Goal: Task Accomplishment & Management: Manage account settings

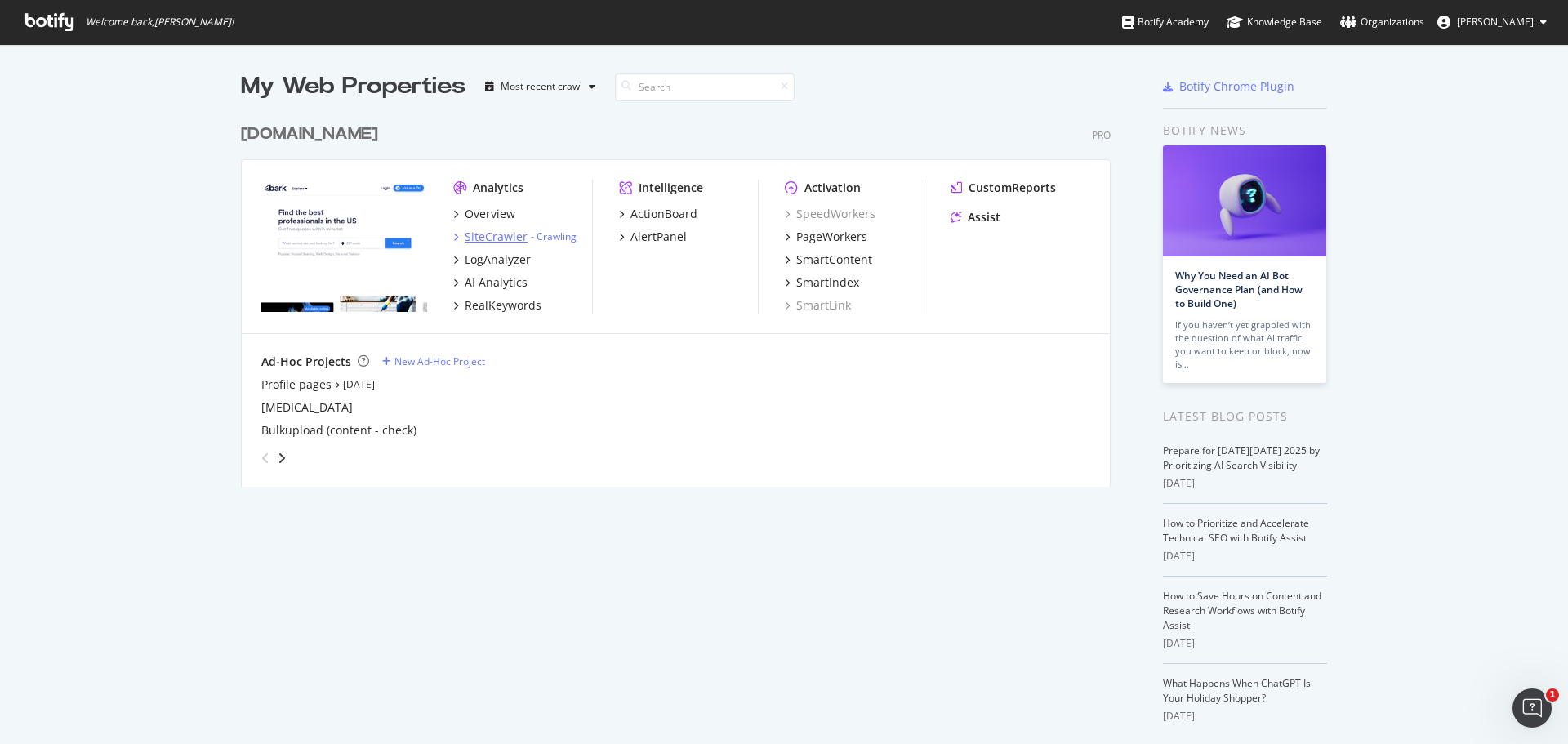
click at [484, 240] on div "SiteCrawler" at bounding box center [496, 237] width 63 height 16
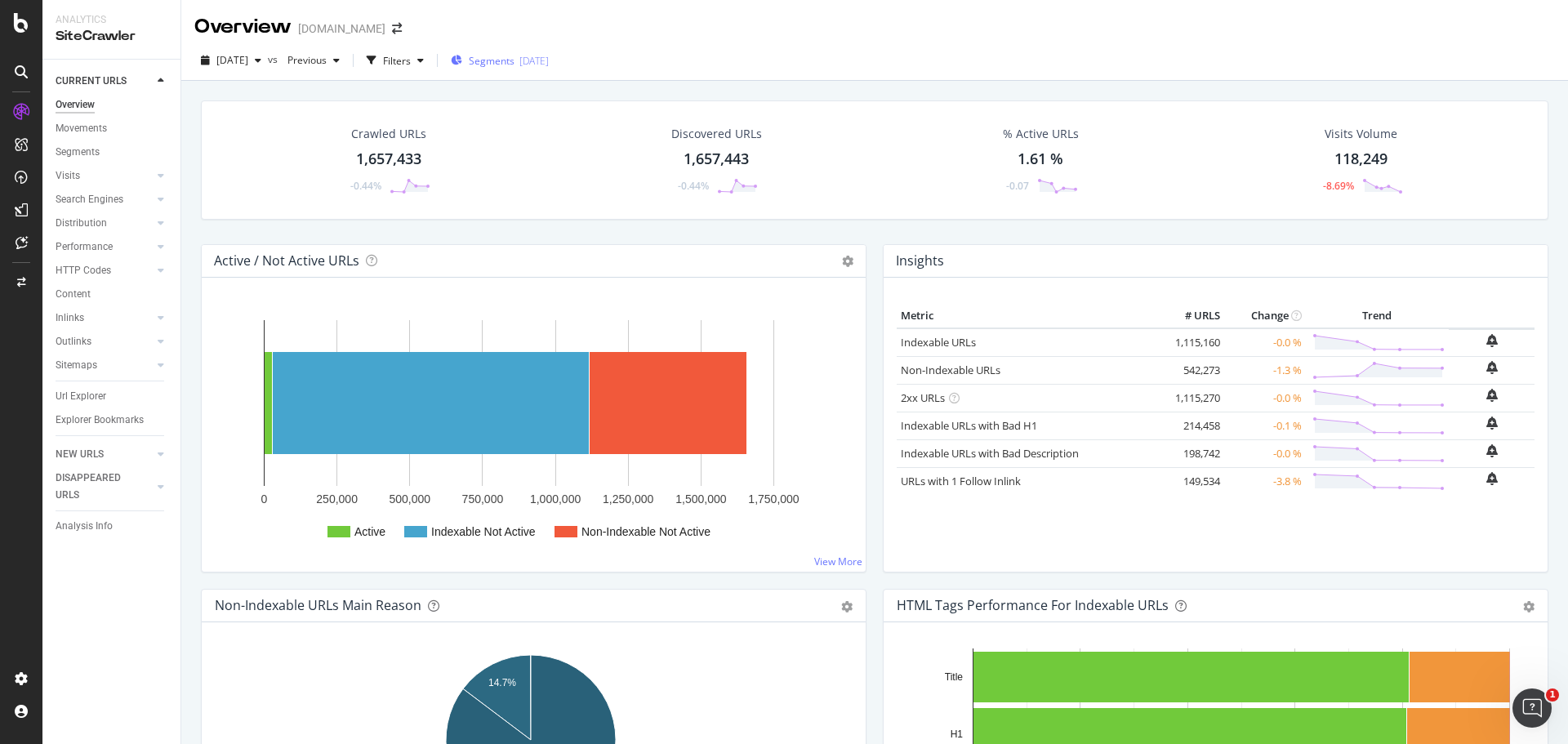
click at [514, 67] on span "Segments" at bounding box center [491, 61] width 45 height 14
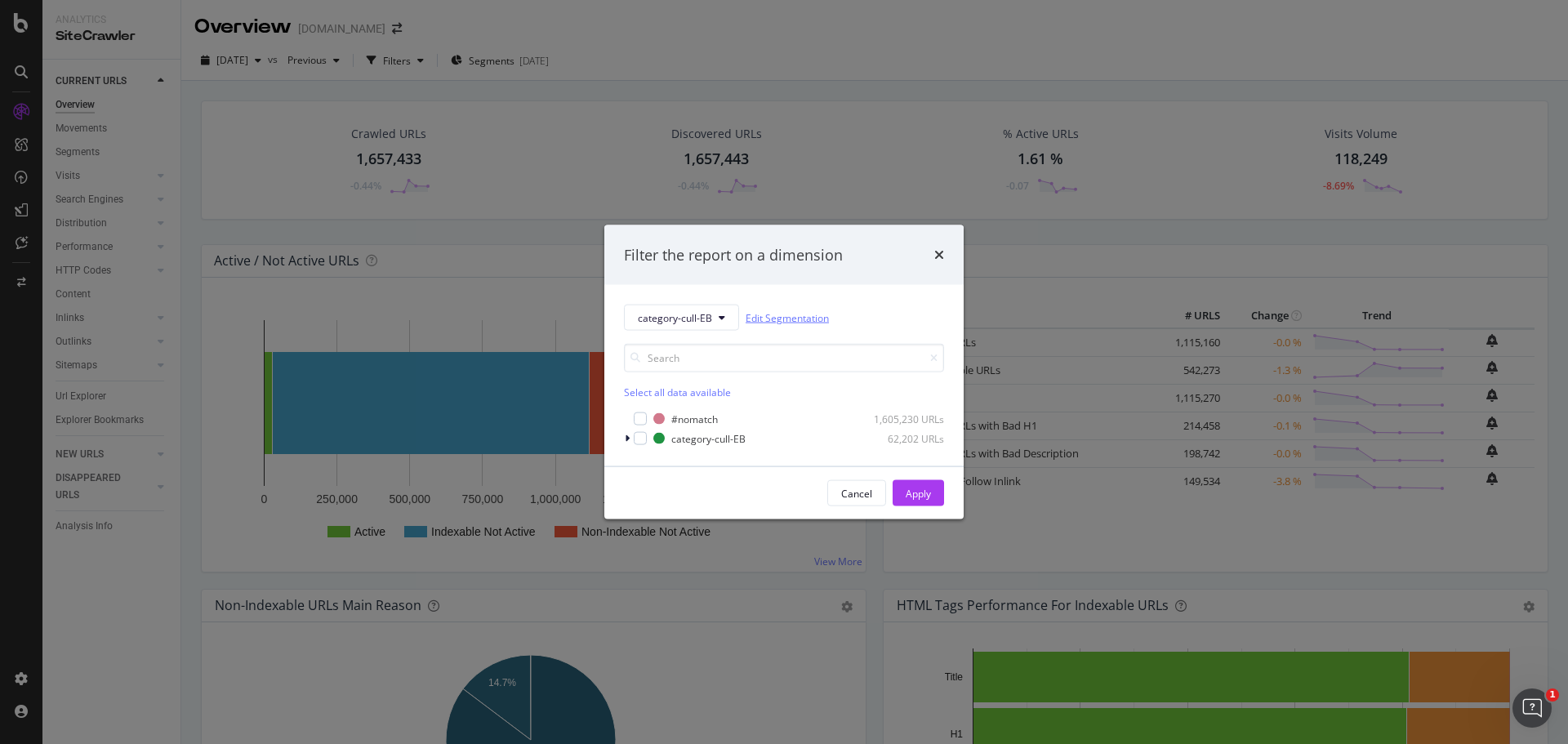
click at [805, 319] on link "Edit Segmentation" at bounding box center [787, 317] width 83 height 17
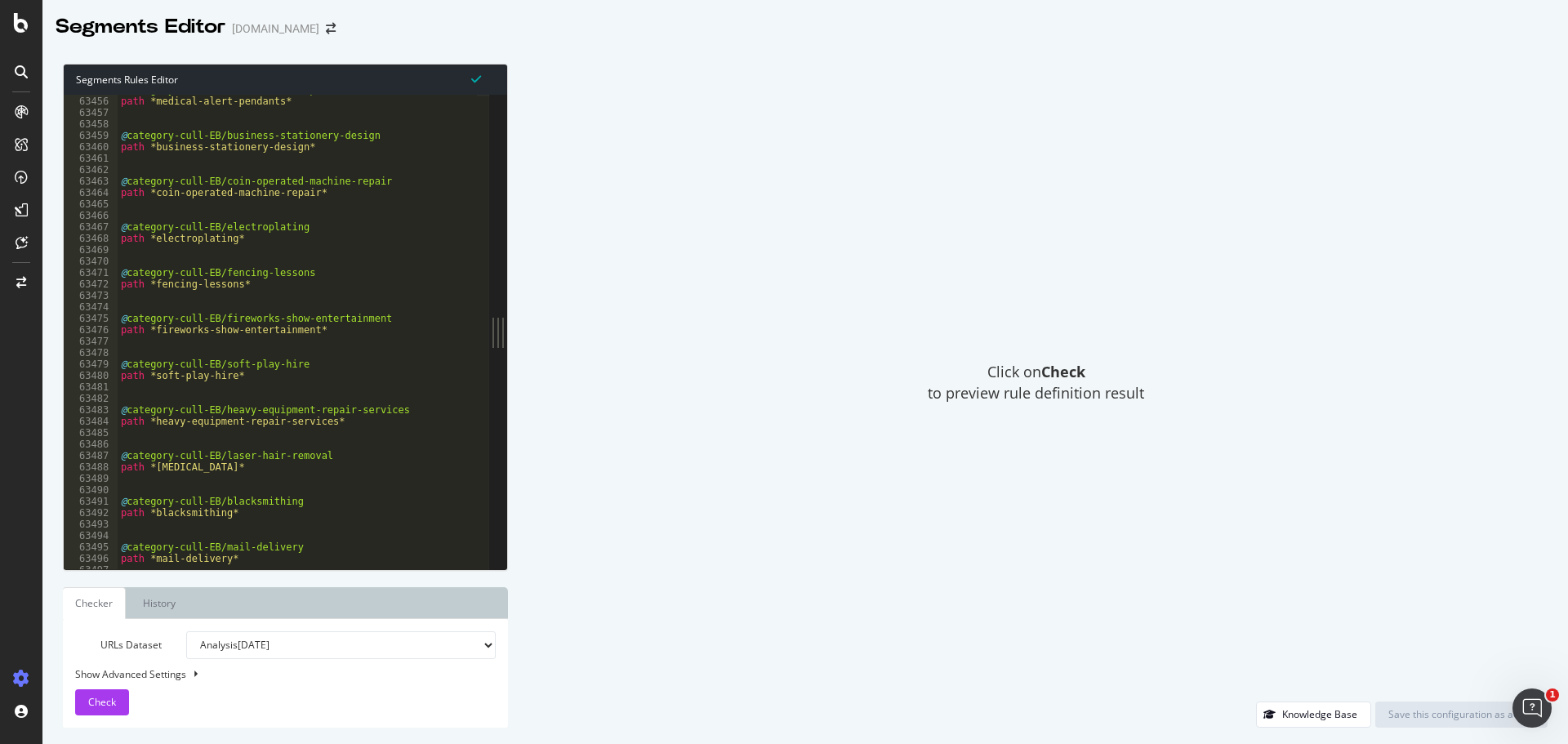
scroll to position [26294, 0]
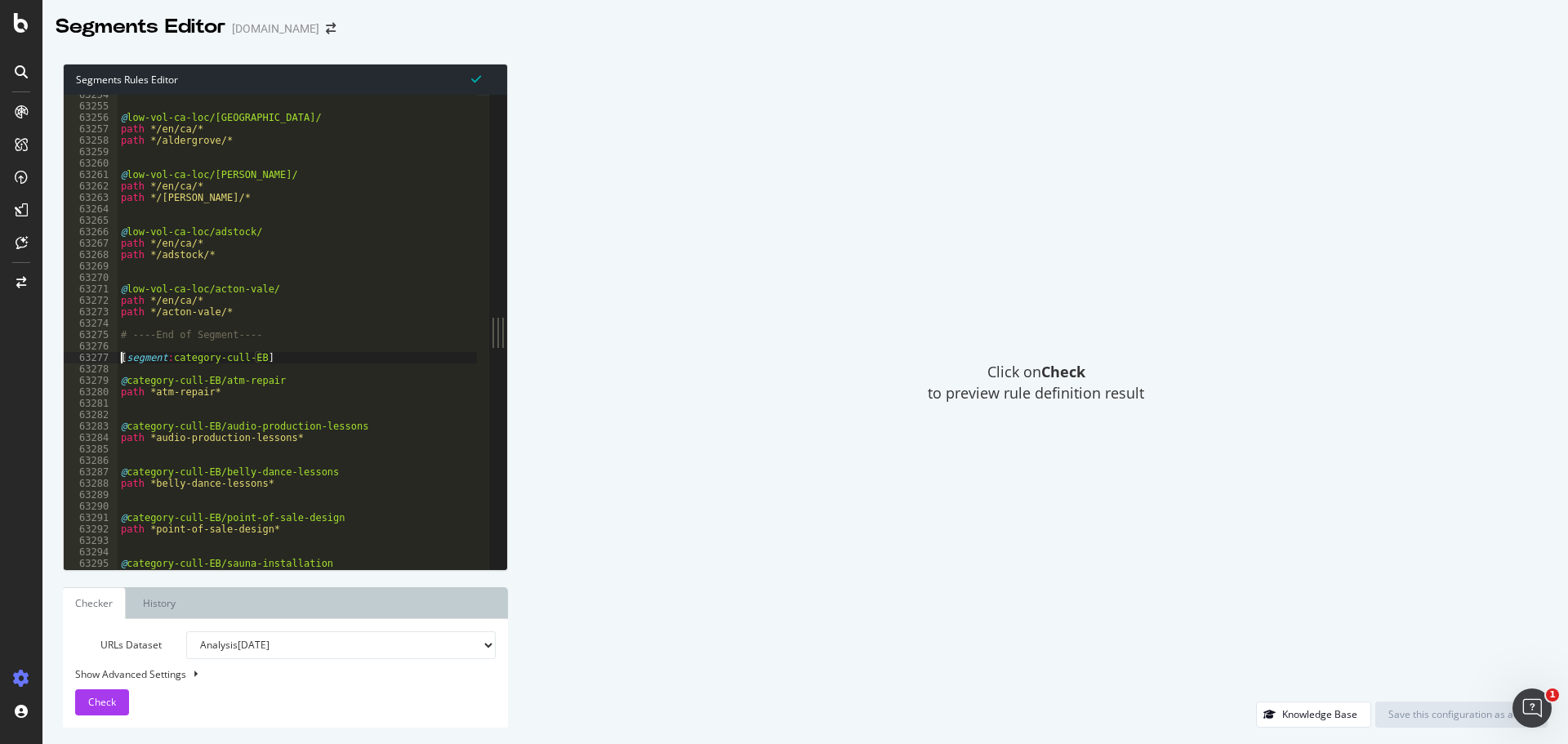
click at [118, 355] on div "@ low-vol-ca-loc/aldergrove/ path */en/ca/* path */aldergrove/* @ low-vol-ca-lo…" at bounding box center [398, 332] width 562 height 485
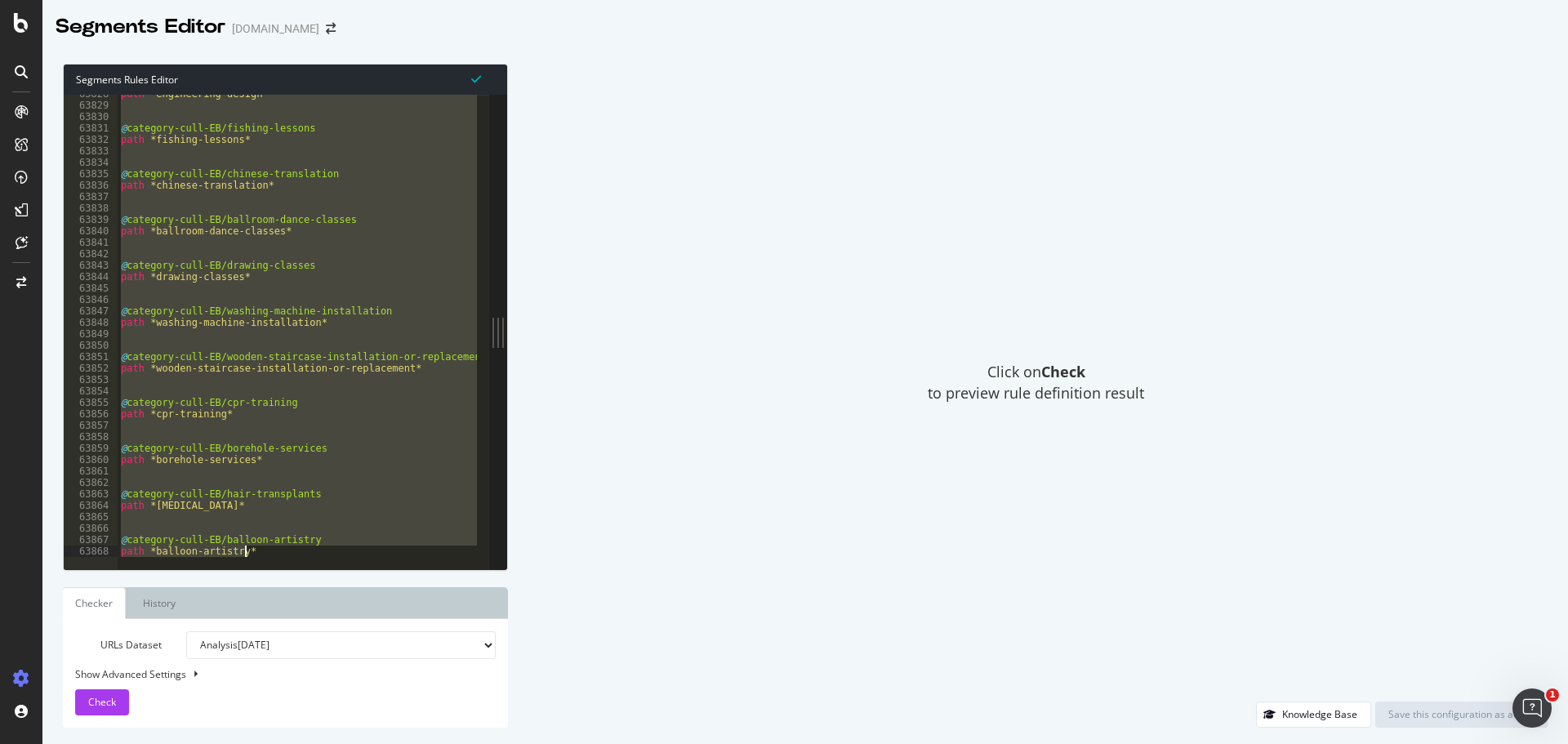
drag, startPoint x: 122, startPoint y: 333, endPoint x: 619, endPoint y: 704, distance: 620.2
click at [619, 704] on div "Segments Rules Editor [segment:category-cull-EB] 63828 63829 63830 63831 63832 …" at bounding box center [805, 395] width 1525 height 697
type textarea "@category-cull-EB/balloon-artistry path *balloon-artistry*"
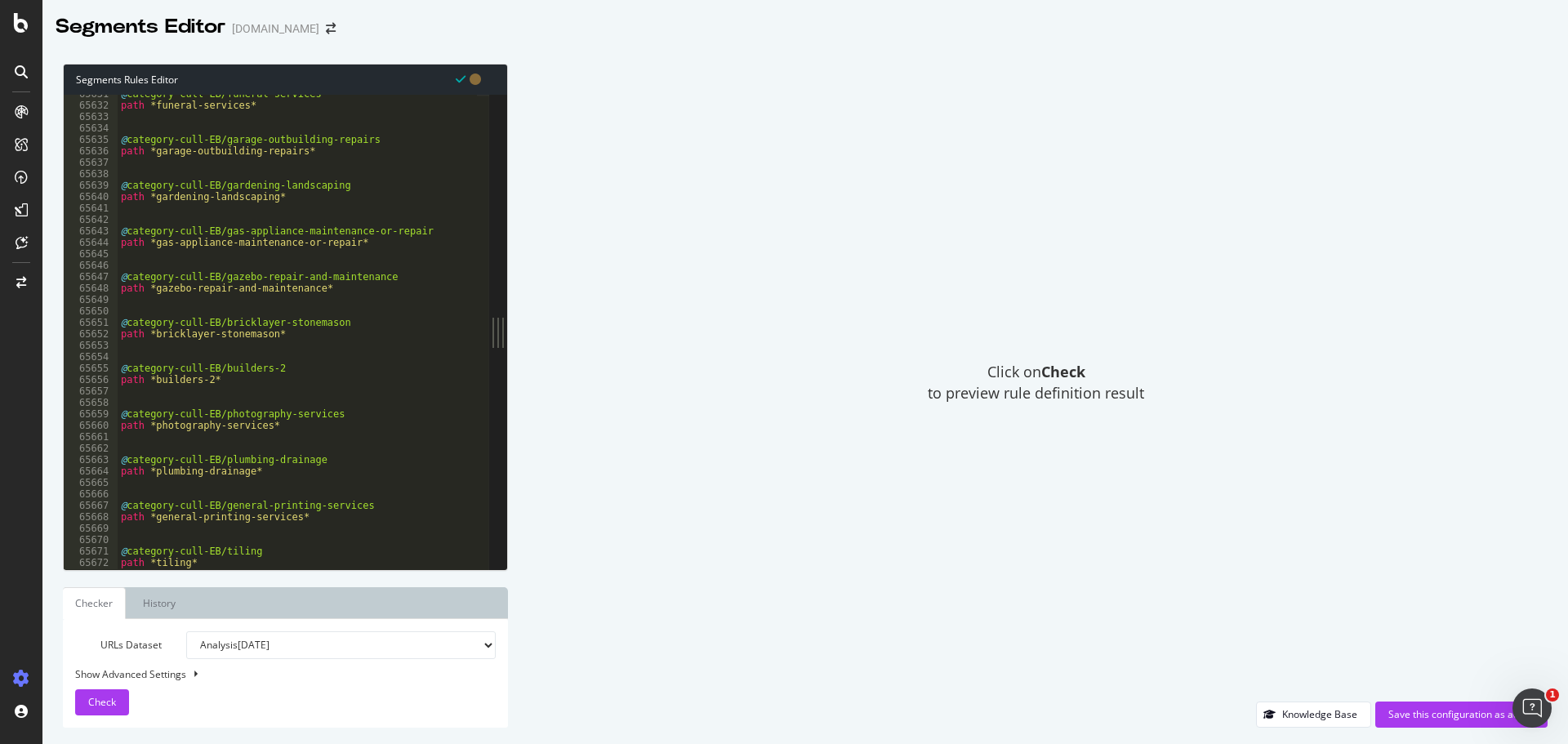
scroll to position [26291, 0]
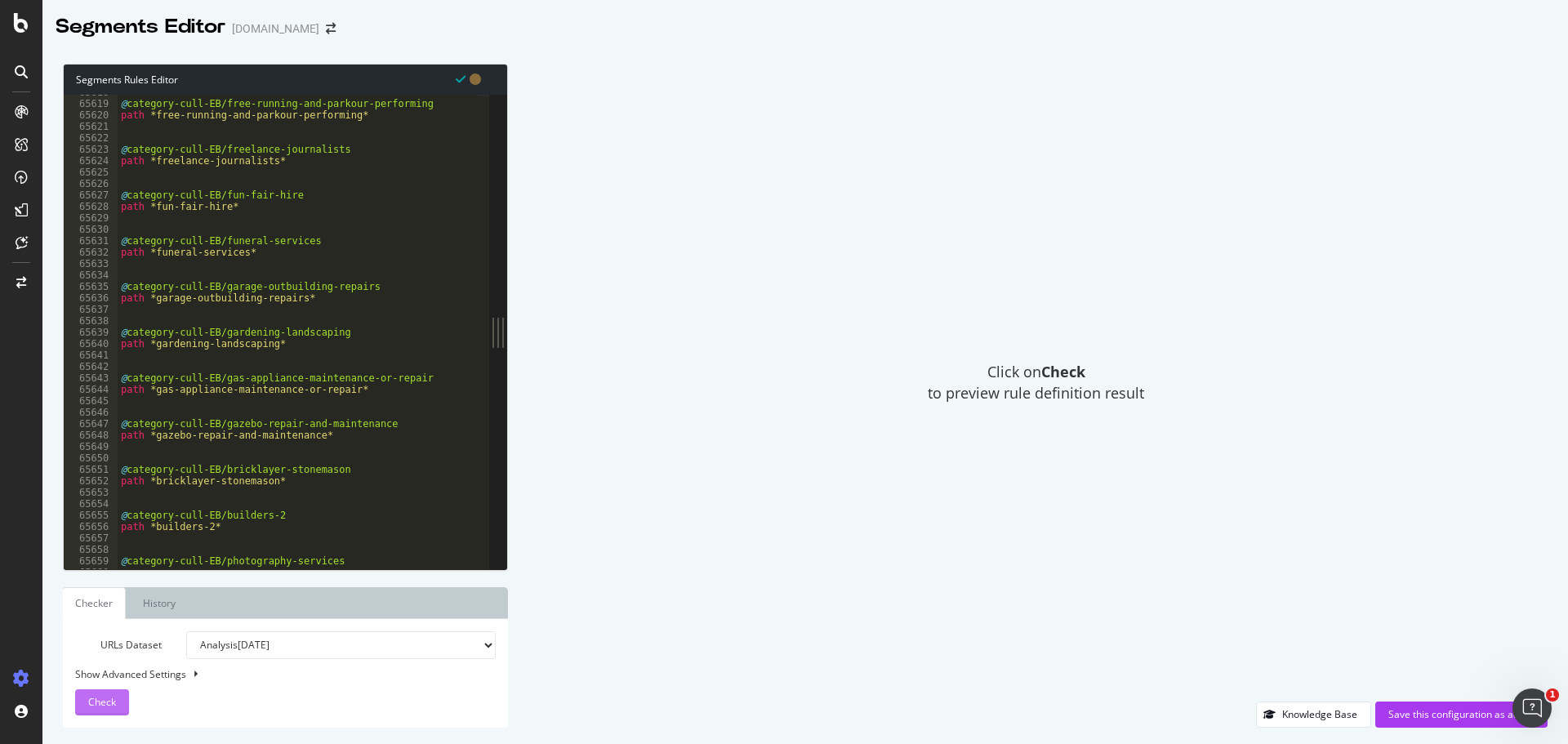
click at [117, 711] on button "Check" at bounding box center [102, 702] width 54 height 26
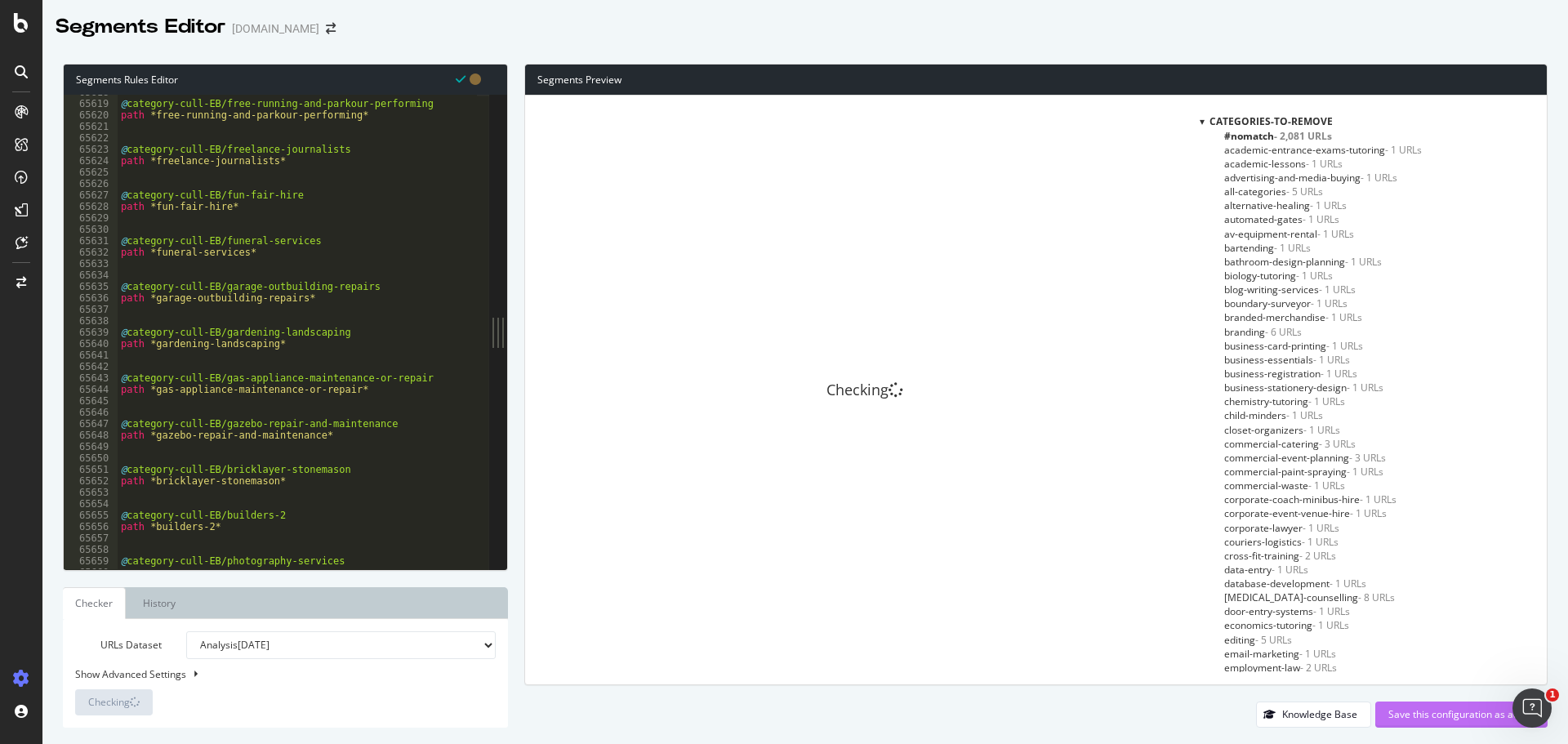
click at [1439, 711] on div "Save this configuration as active" at bounding box center [1461, 714] width 147 height 14
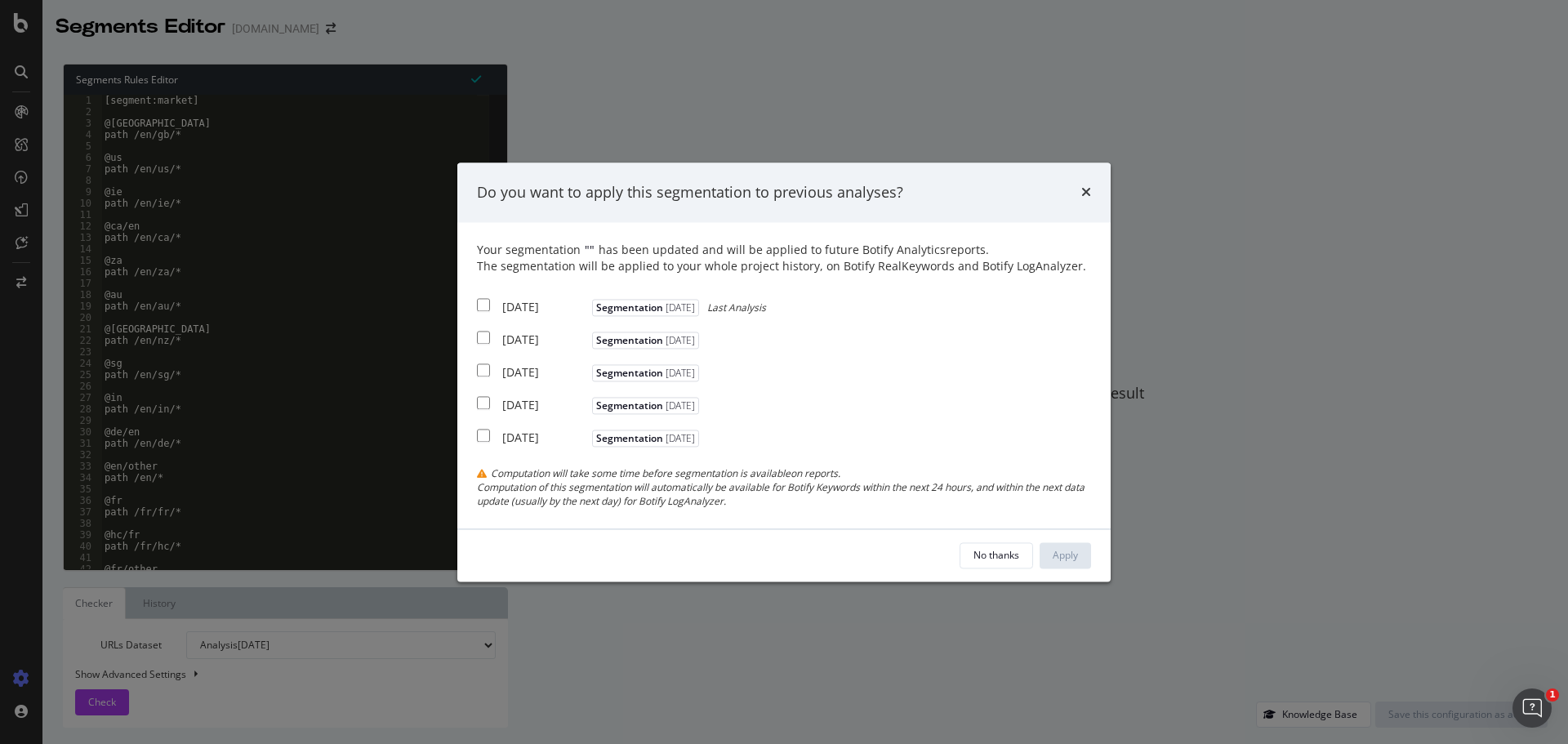
click at [529, 303] on div "[DATE]" at bounding box center [545, 308] width 86 height 16
checkbox input "true"
click at [1067, 552] on div "Apply" at bounding box center [1066, 555] width 26 height 14
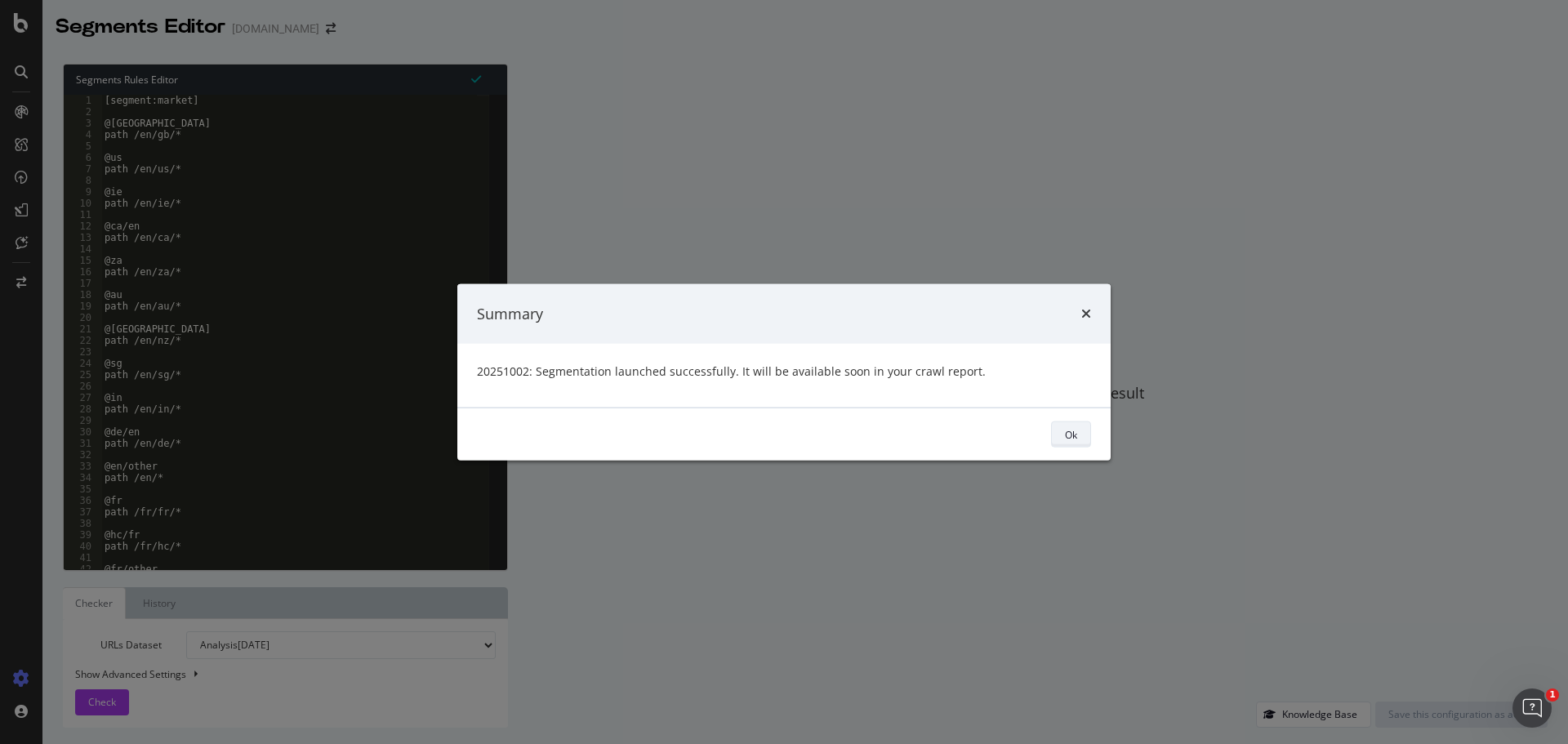
click at [1086, 425] on button "Ok" at bounding box center [1071, 435] width 40 height 26
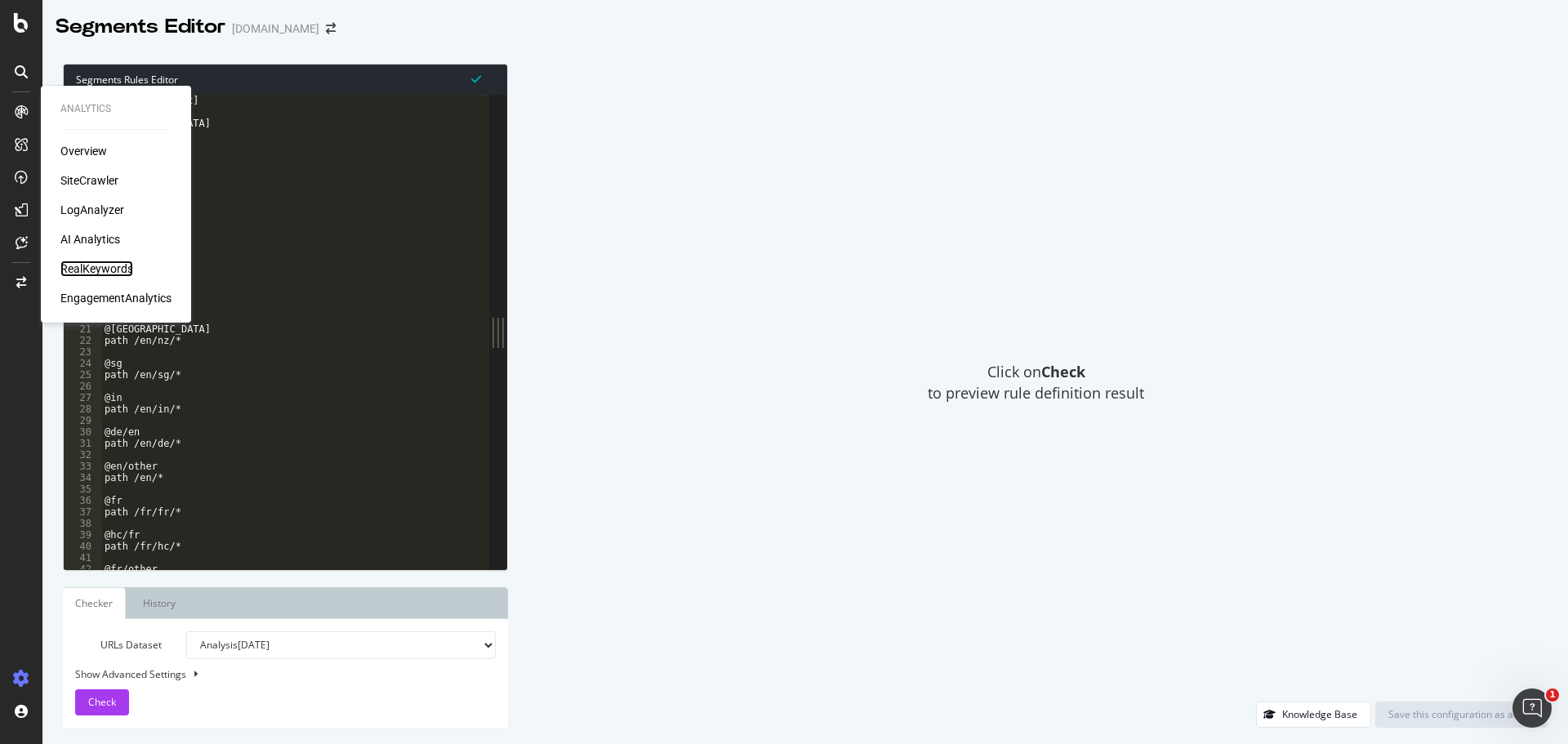
click at [93, 265] on div "RealKeywords" at bounding box center [96, 268] width 73 height 16
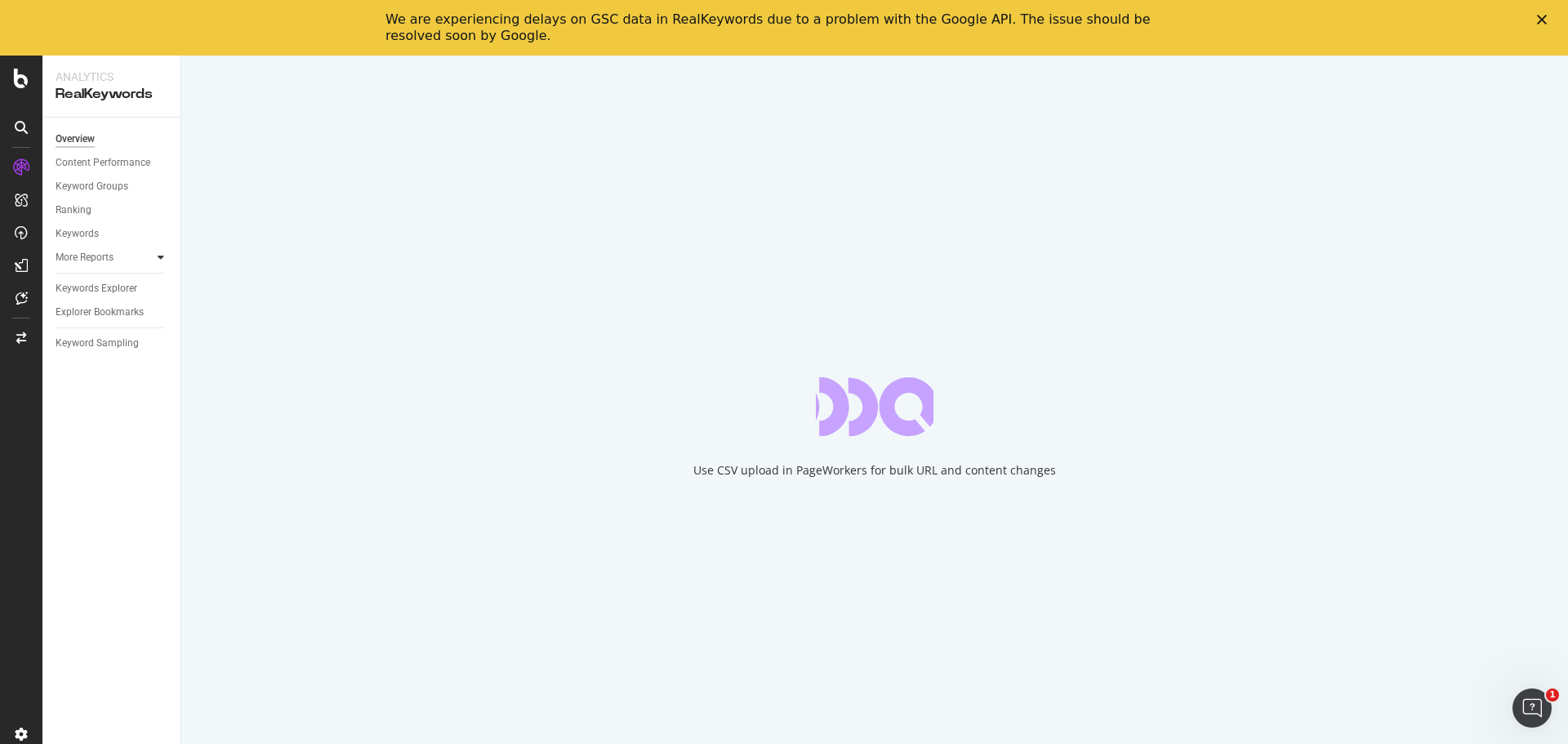
click at [159, 258] on icon at bounding box center [161, 256] width 7 height 9
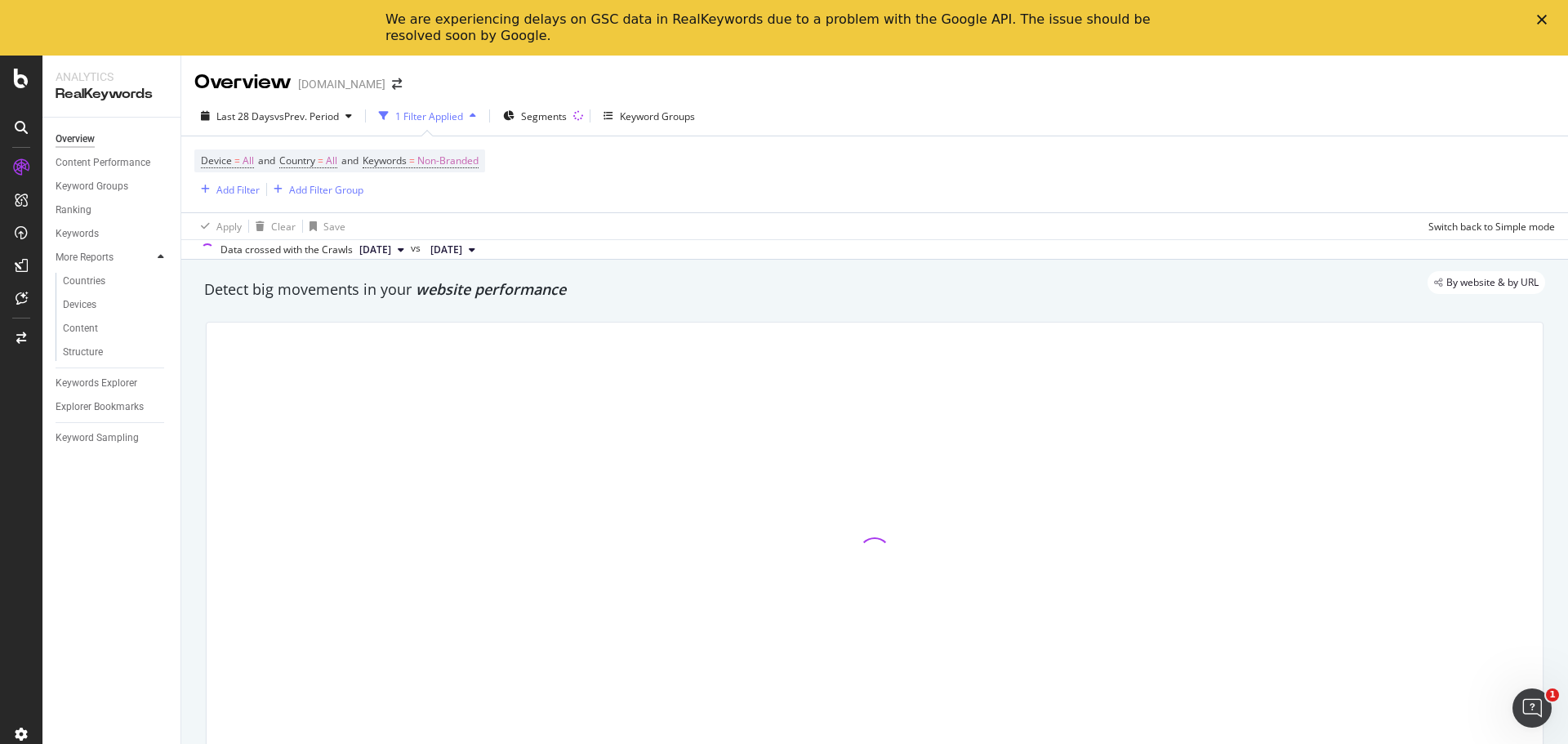
click at [159, 259] on icon at bounding box center [161, 256] width 7 height 9
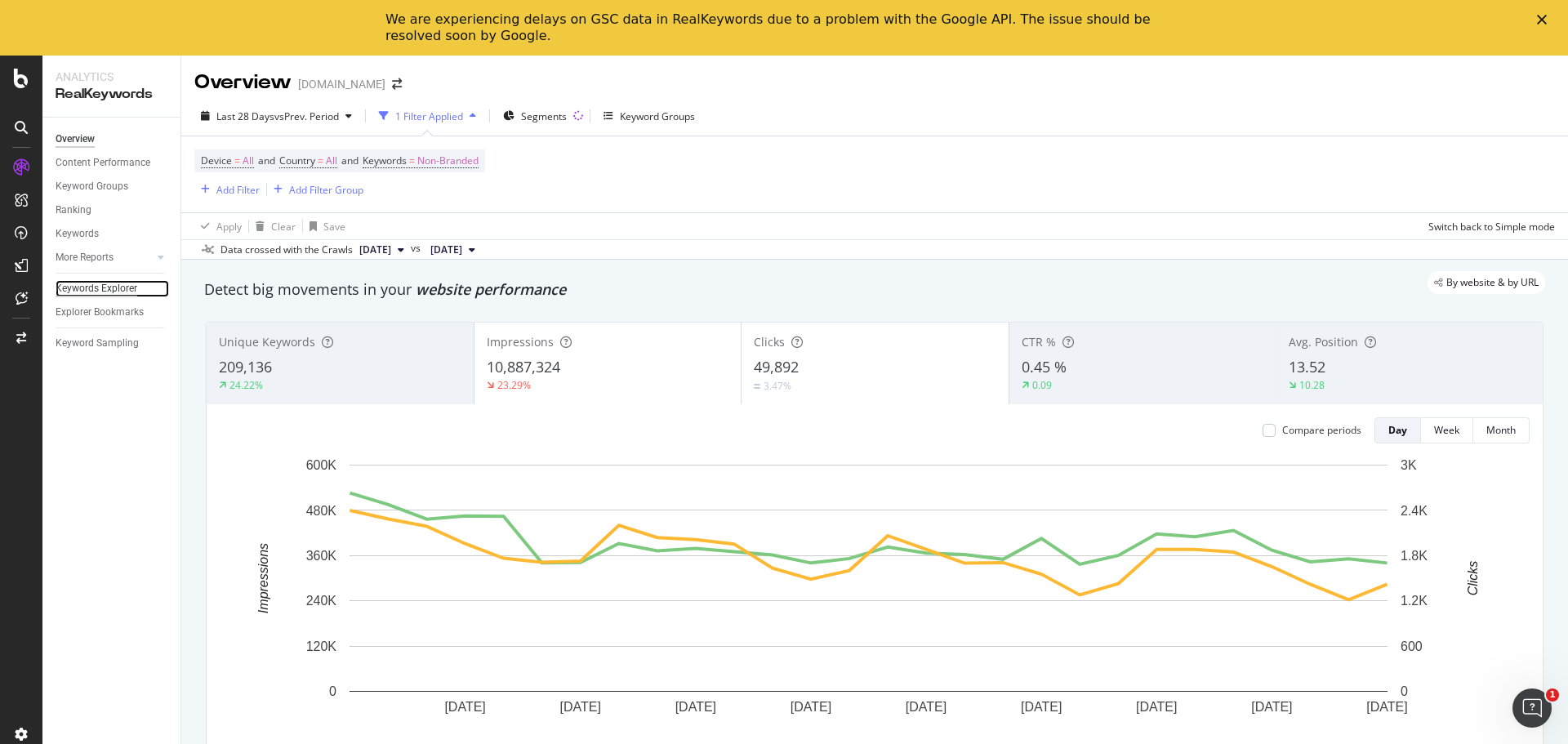
click at [87, 289] on div "Keywords Explorer" at bounding box center [96, 289] width 81 height 17
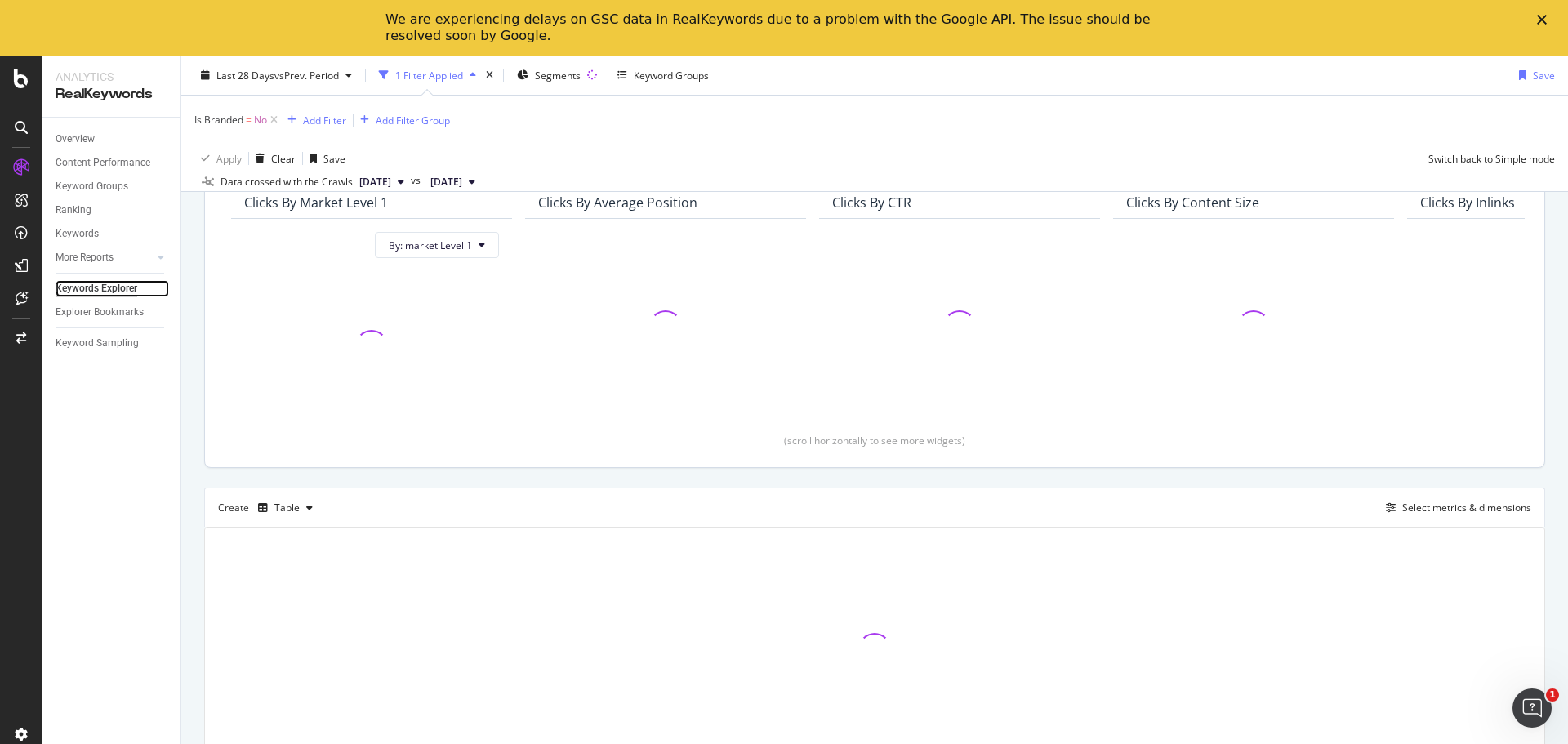
scroll to position [182, 0]
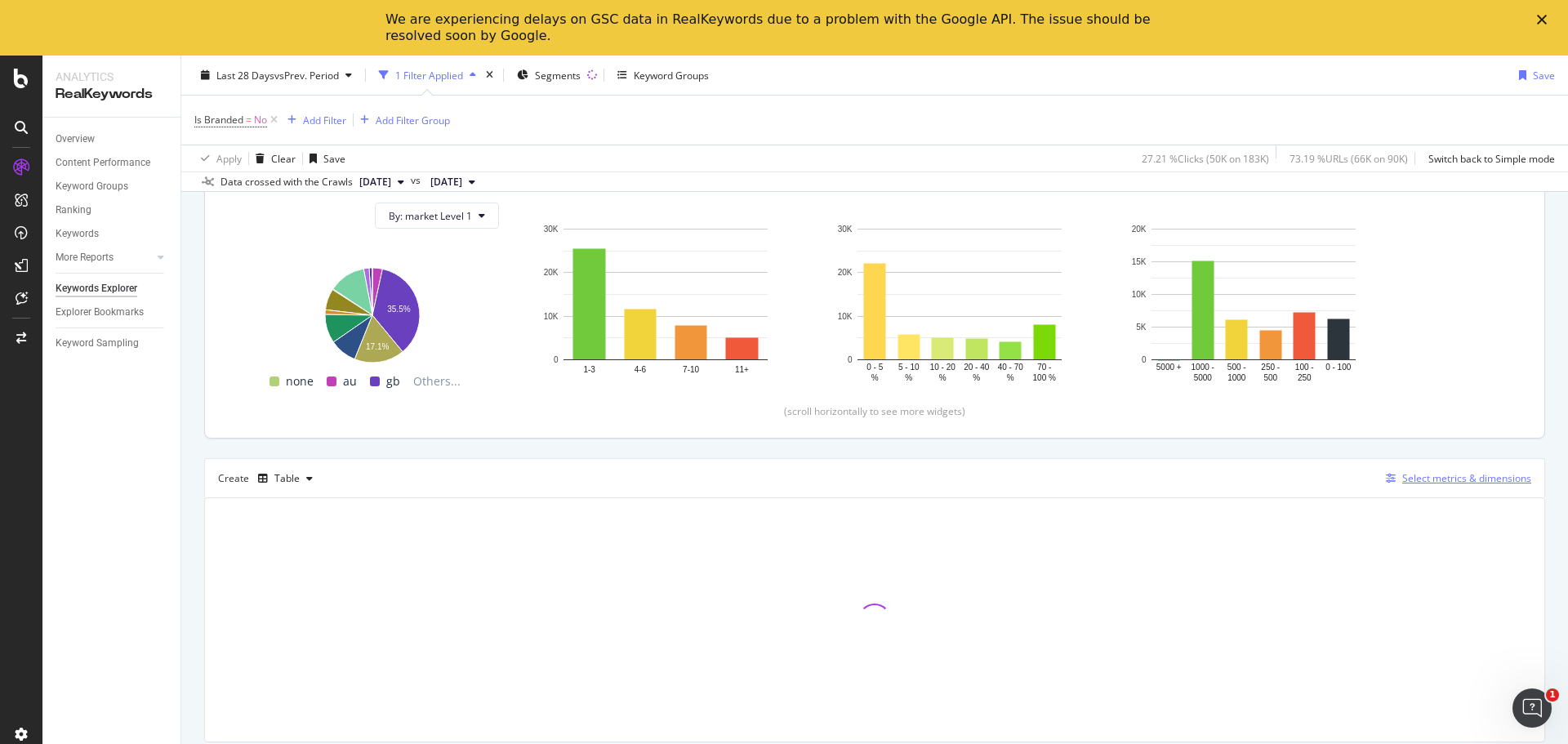
click at [1403, 475] on div "Select metrics & dimensions" at bounding box center [1467, 478] width 129 height 14
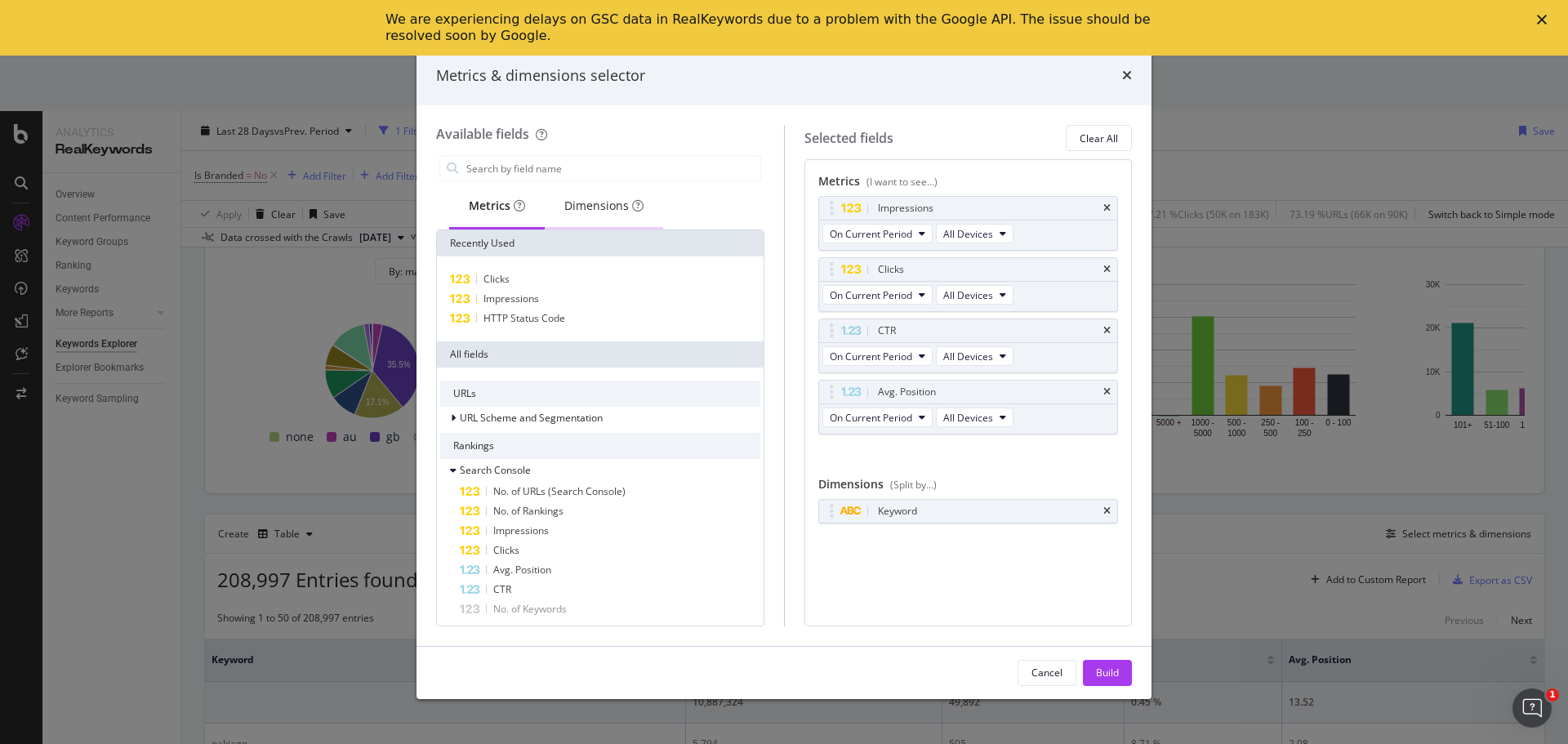
click at [590, 207] on div "Dimensions" at bounding box center [604, 206] width 79 height 16
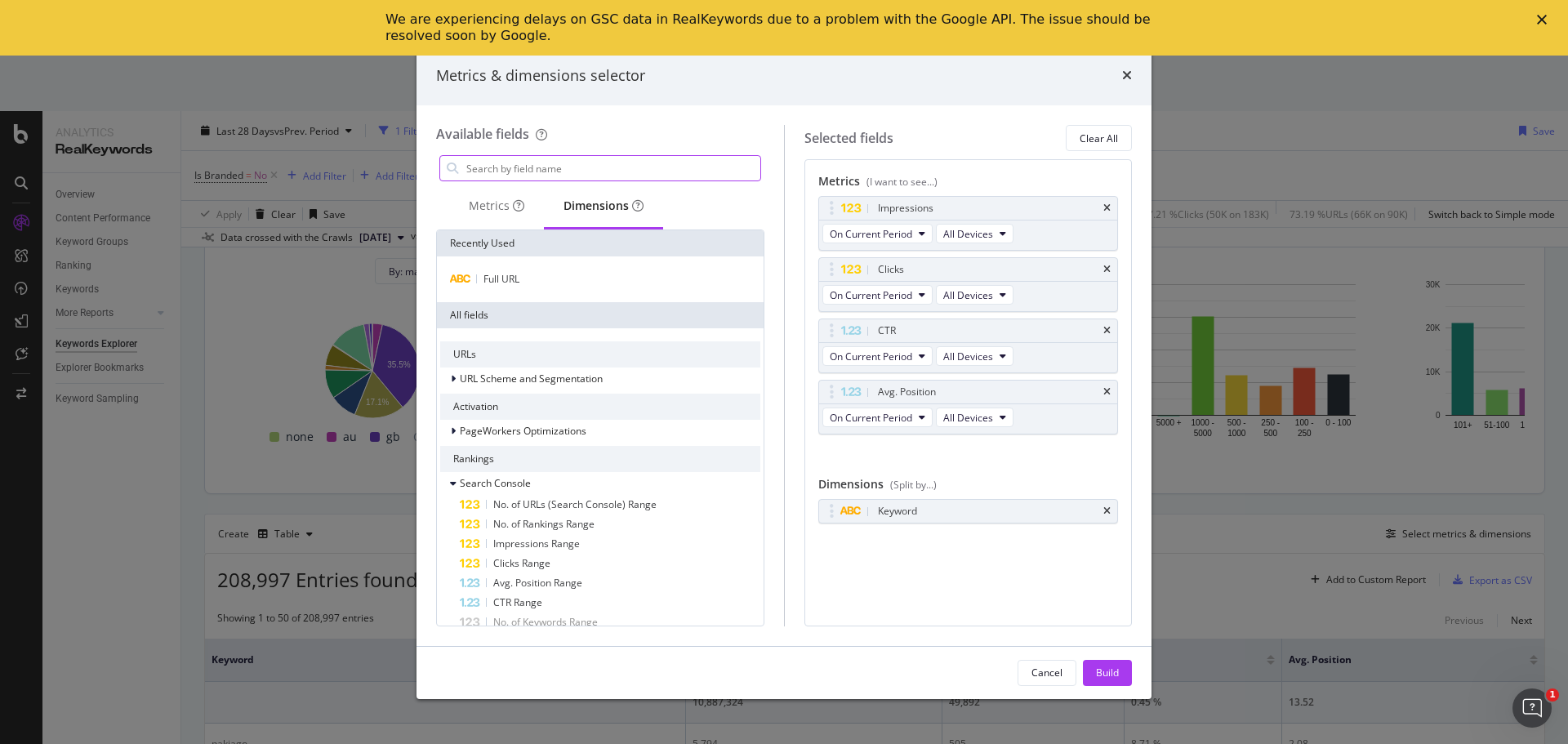
click at [507, 161] on input "modal" at bounding box center [612, 168] width 296 height 25
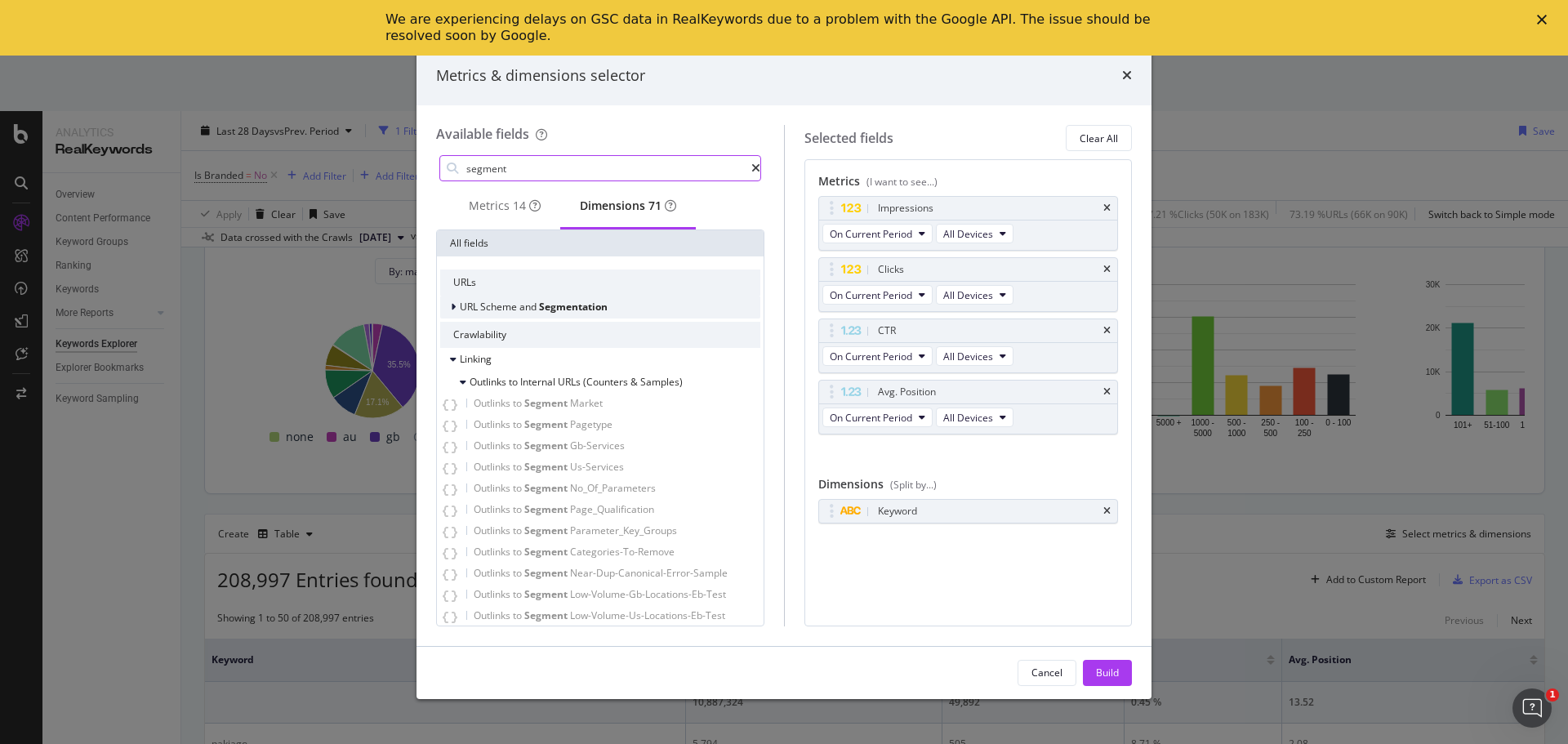
type input "segment"
click at [450, 312] on div "modal" at bounding box center [454, 307] width 9 height 16
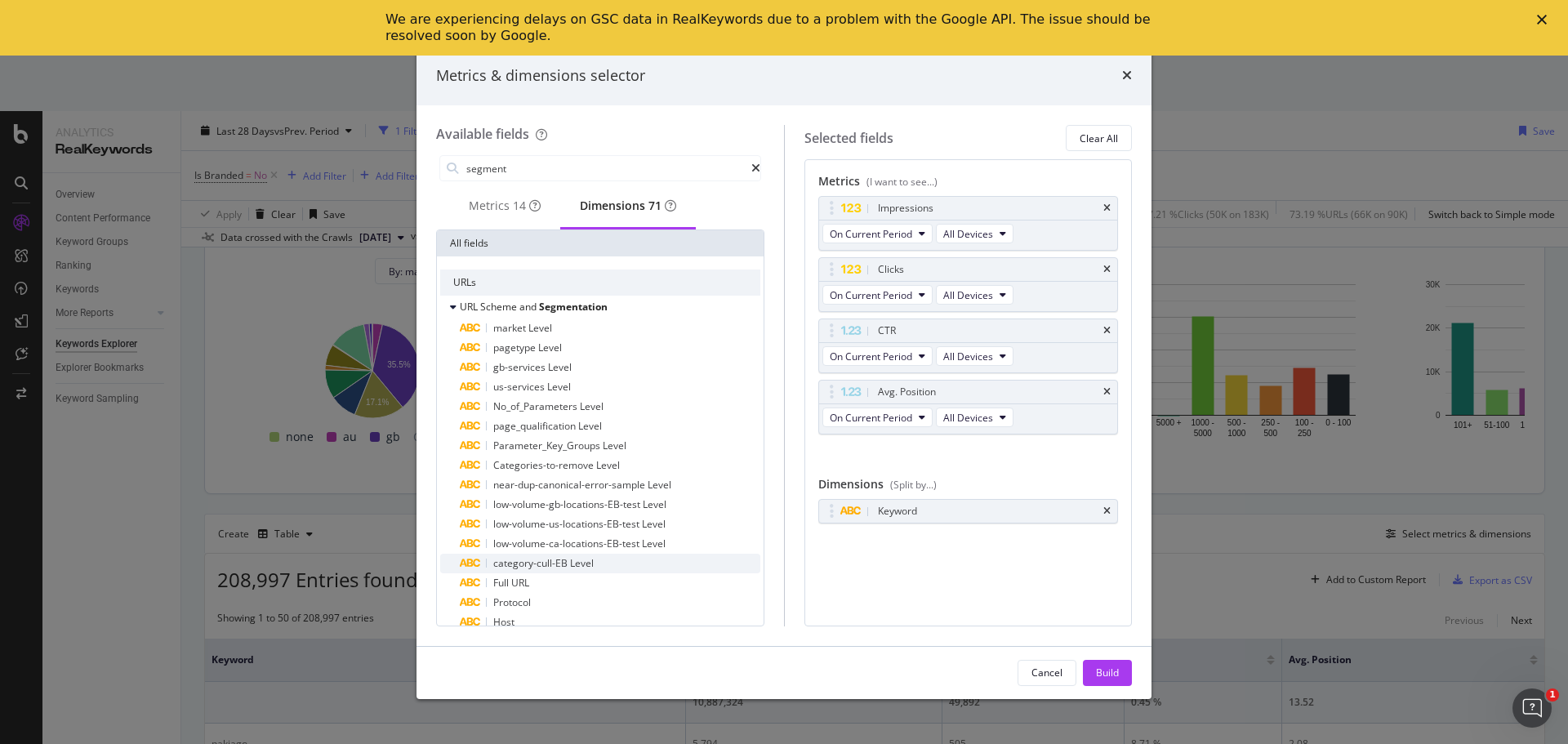
click at [606, 561] on div "category-cull-EB Level" at bounding box center [610, 563] width 301 height 20
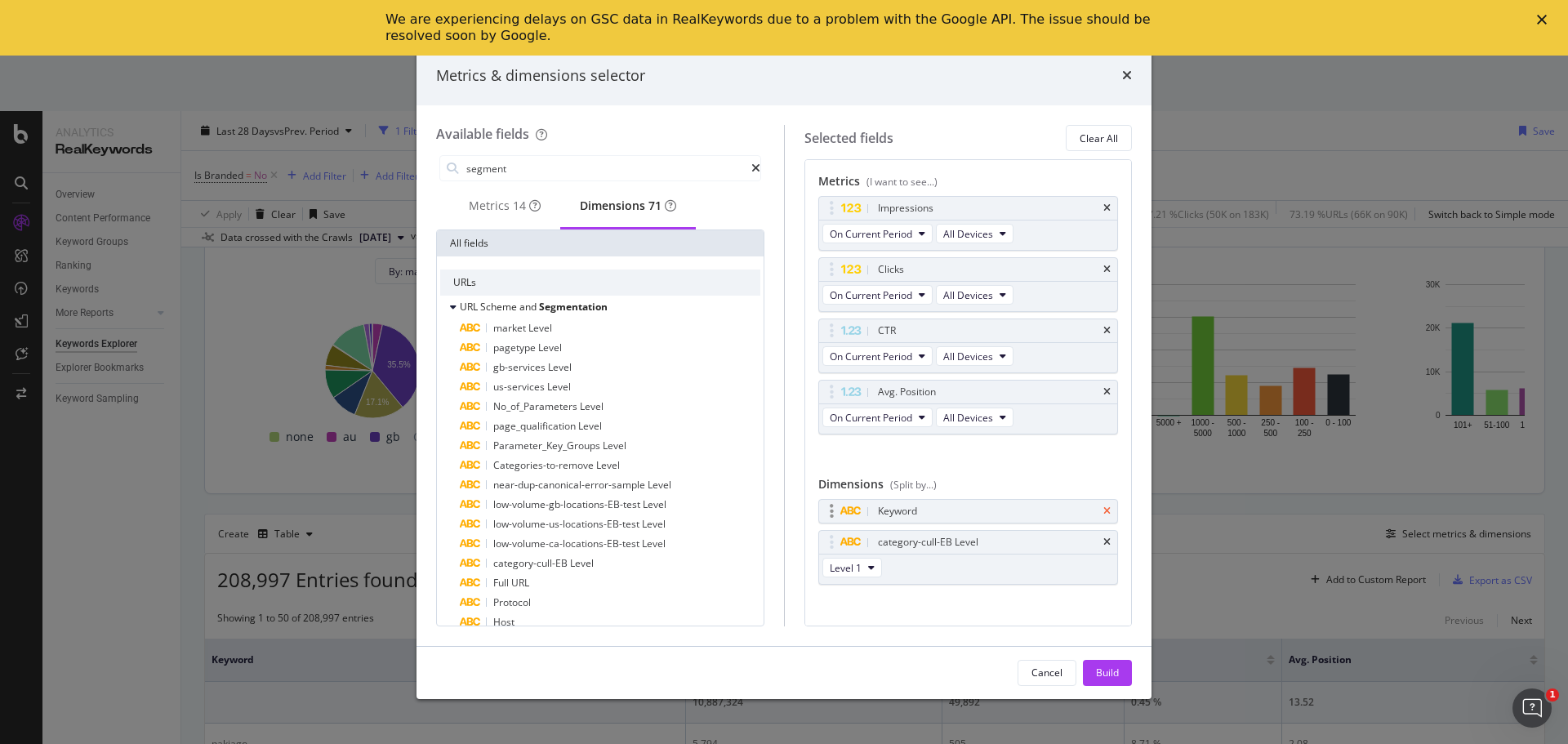
click at [1103, 508] on icon "times" at bounding box center [1107, 511] width 8 height 9
click at [1111, 667] on div "Build" at bounding box center [1107, 672] width 23 height 14
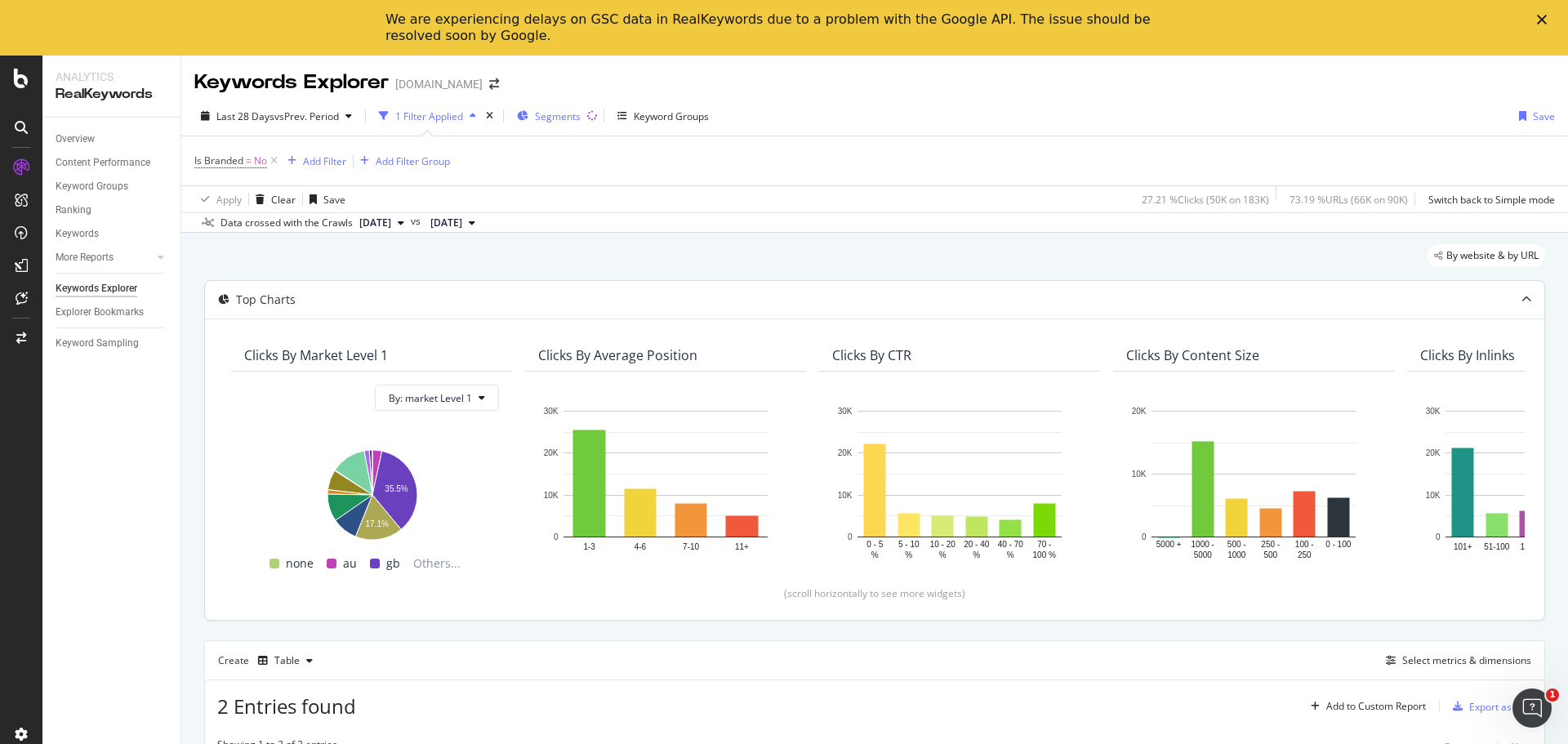
click at [557, 122] on span "Segments" at bounding box center [557, 117] width 45 height 14
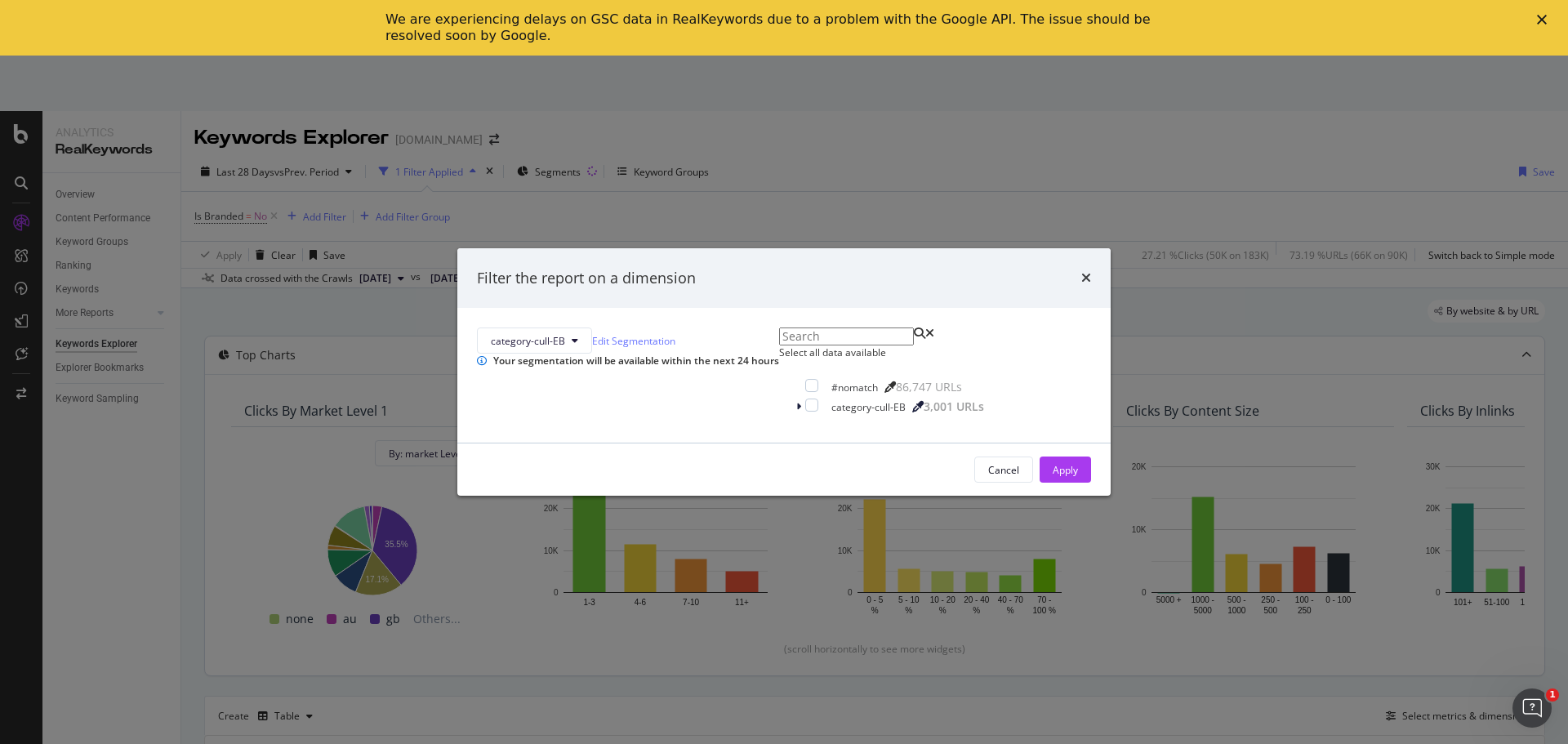
click at [946, 249] on div "Filter the report on a dimension" at bounding box center [784, 279] width 653 height 60
click at [1081, 271] on icon "times" at bounding box center [1085, 277] width 9 height 13
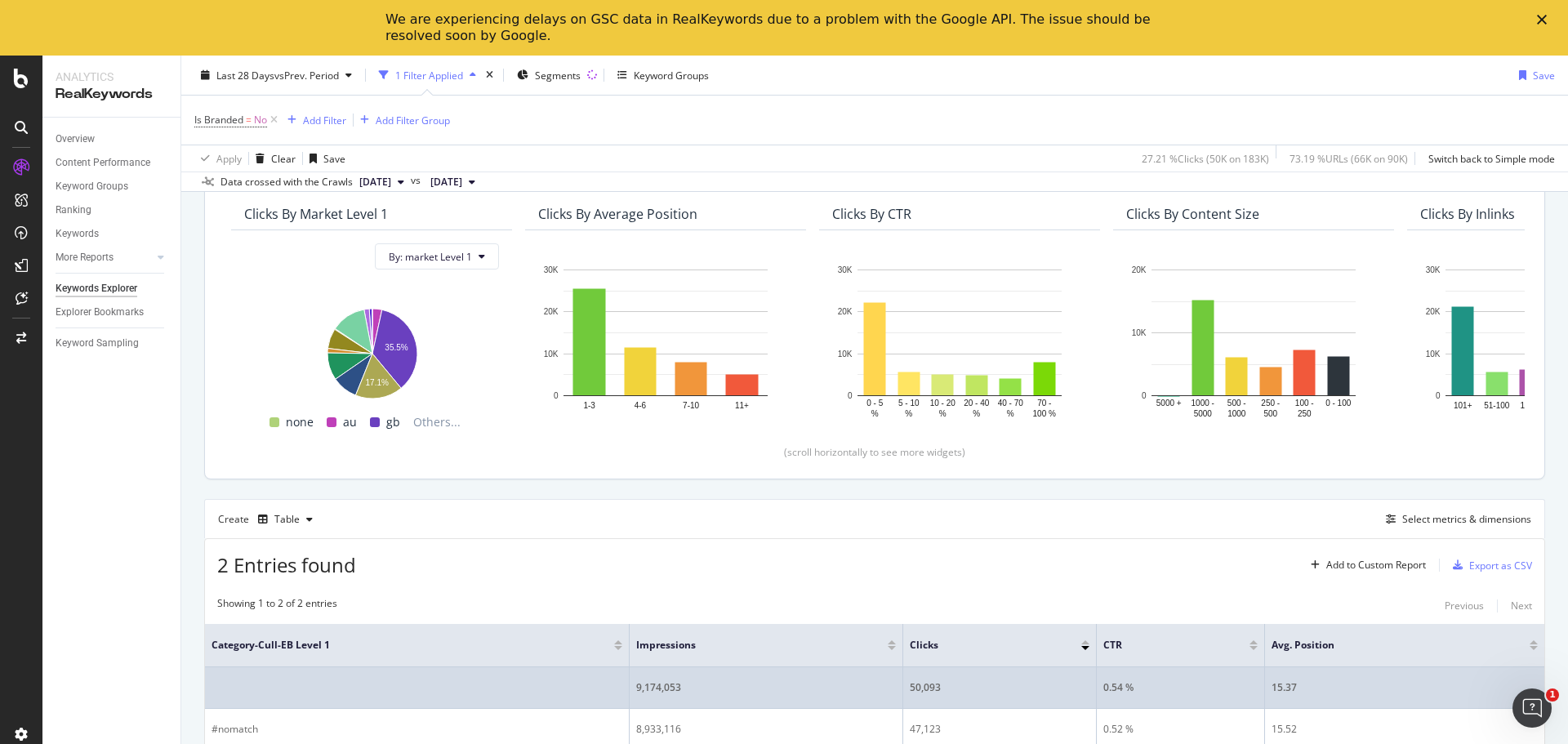
scroll to position [228, 0]
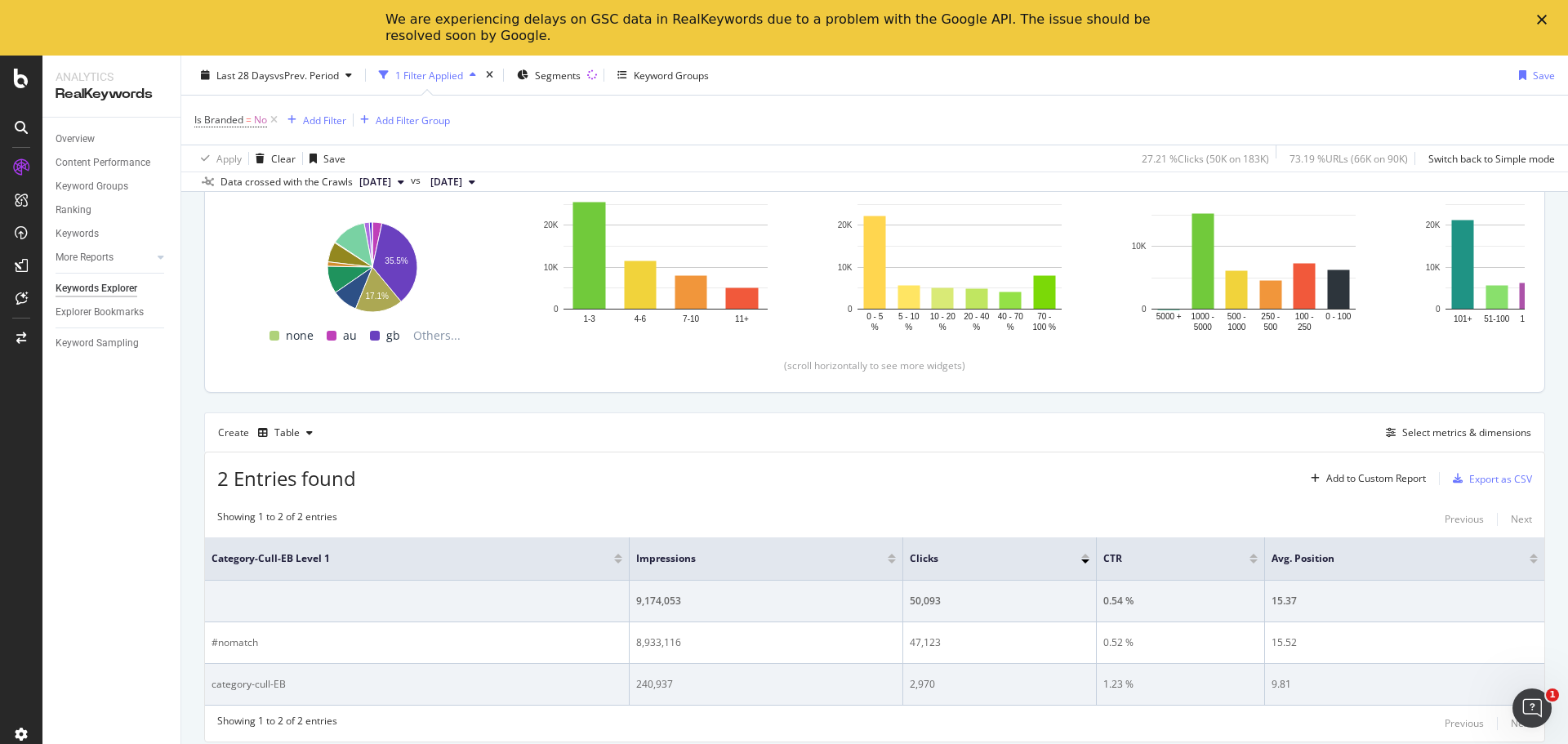
click at [383, 675] on td "category-cull-EB" at bounding box center [417, 684] width 424 height 42
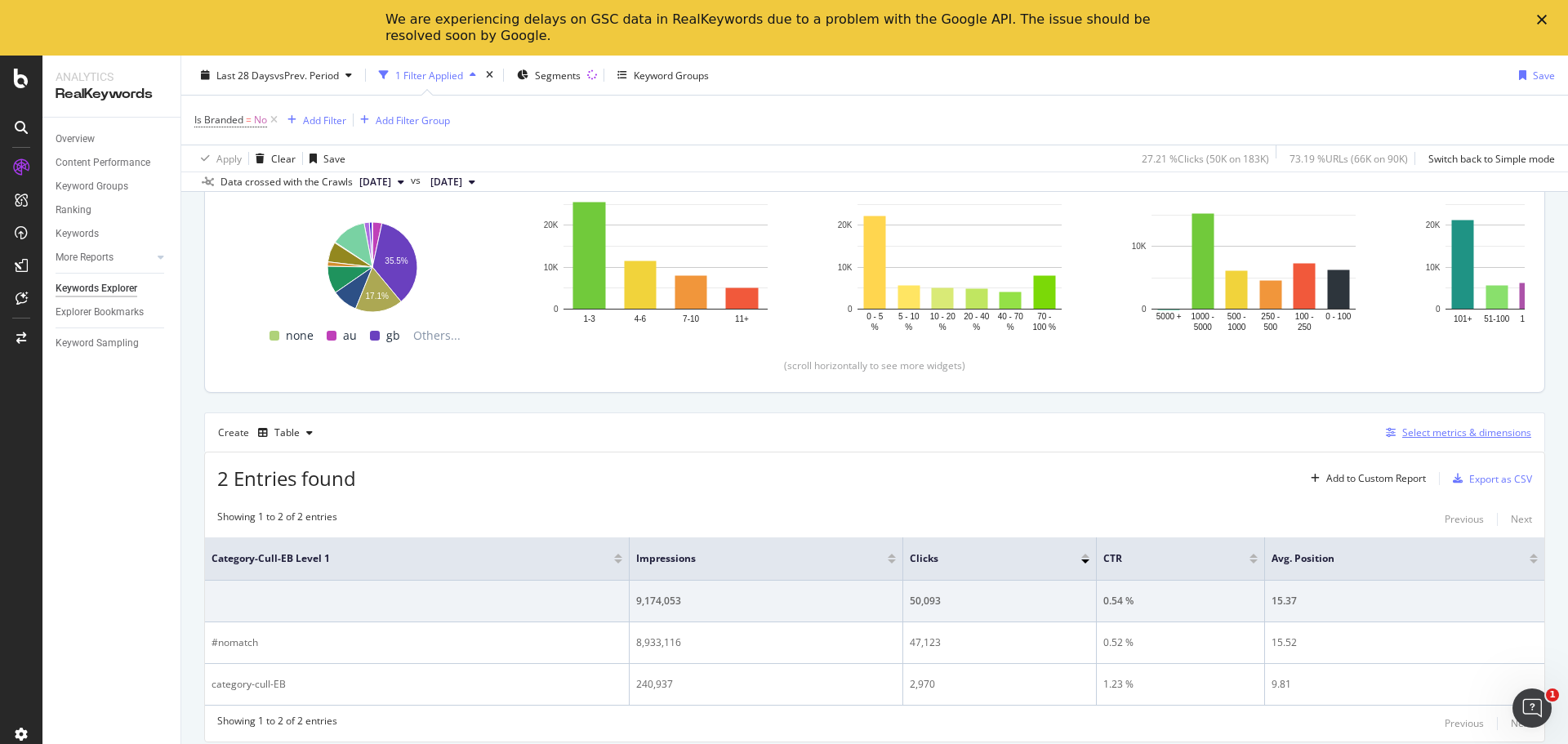
click at [1437, 434] on div "Select metrics & dimensions" at bounding box center [1467, 432] width 129 height 14
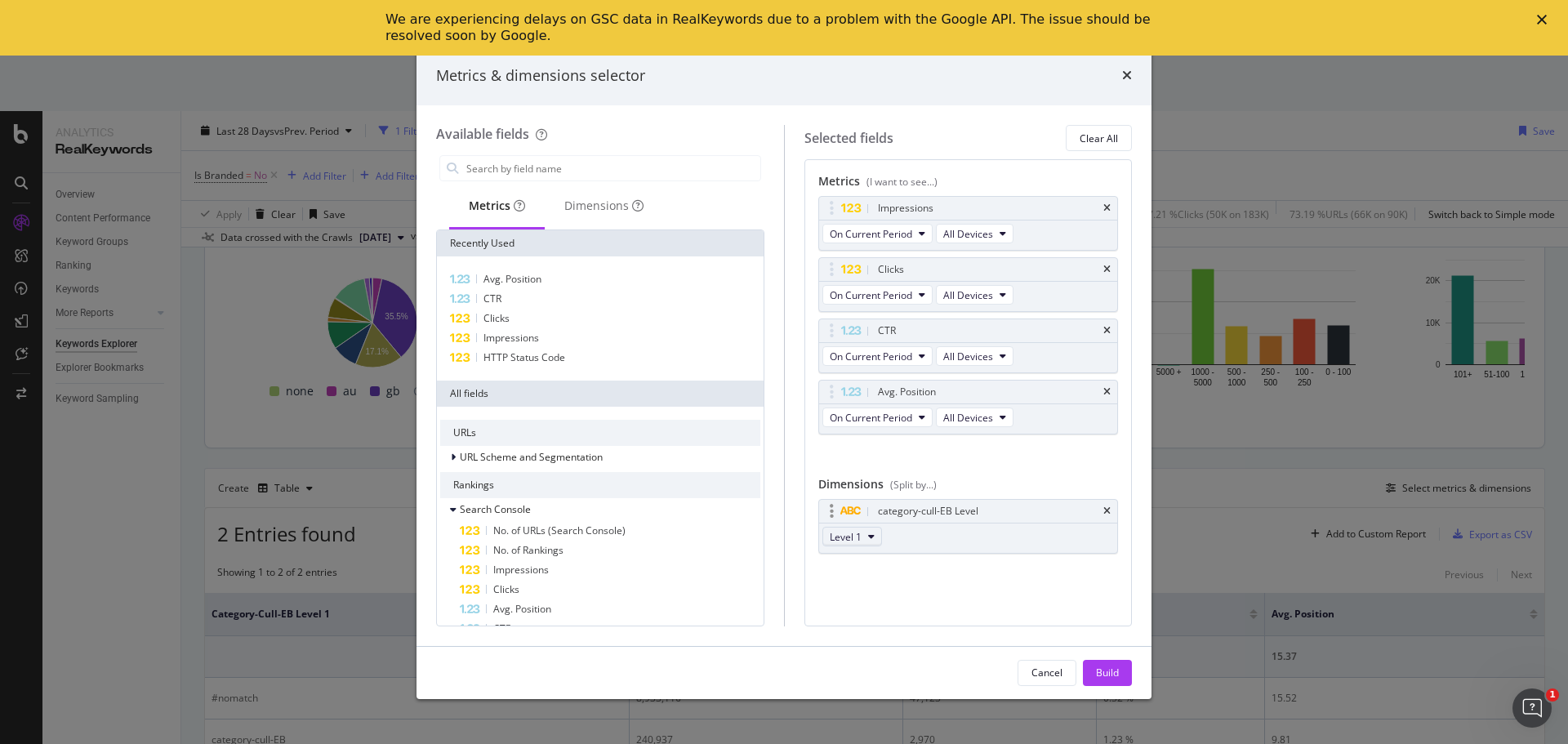
click at [857, 532] on span "Level 1" at bounding box center [845, 537] width 32 height 14
click at [851, 595] on span "Level 2" at bounding box center [852, 596] width 33 height 15
click at [1110, 673] on div "Build" at bounding box center [1107, 672] width 23 height 14
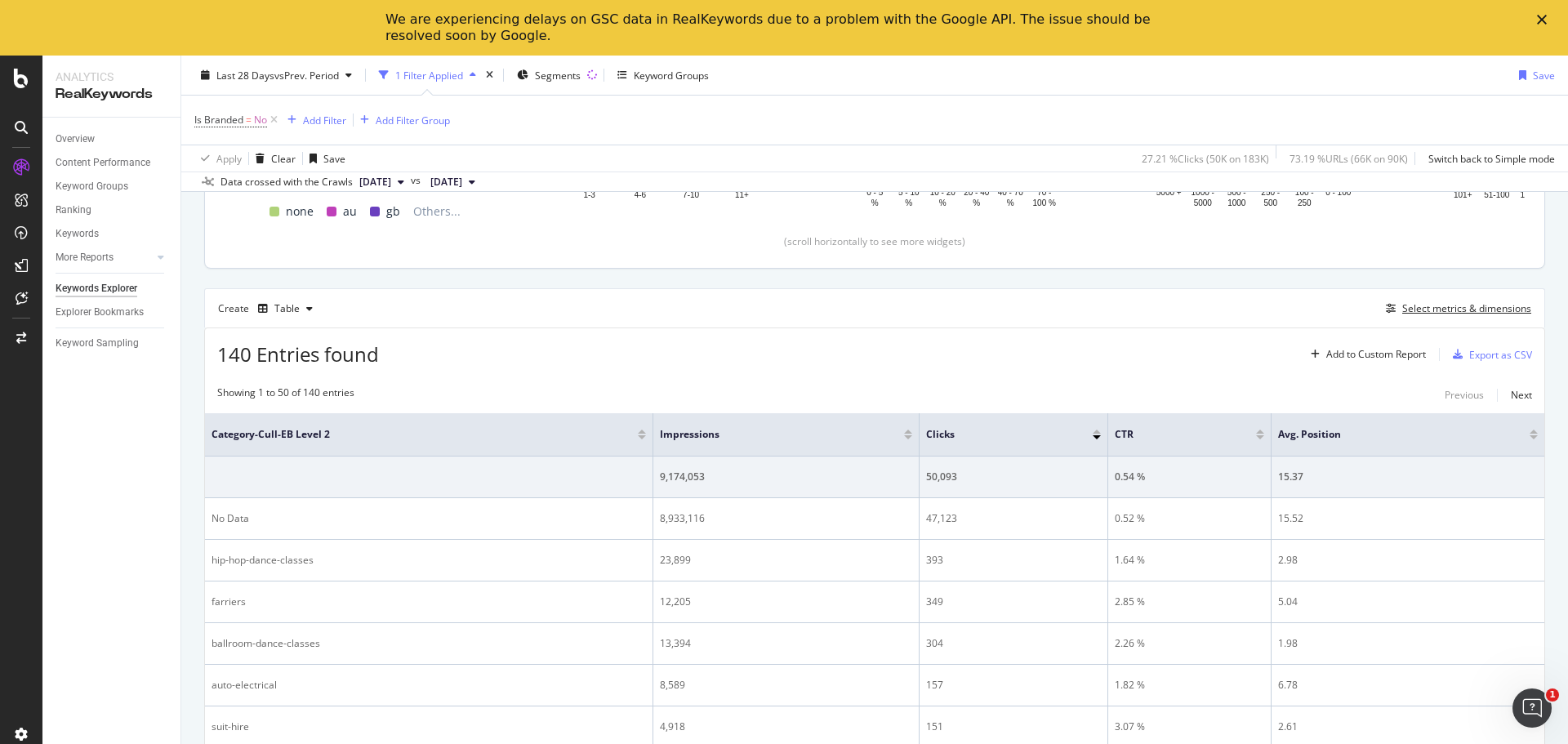
scroll to position [185, 0]
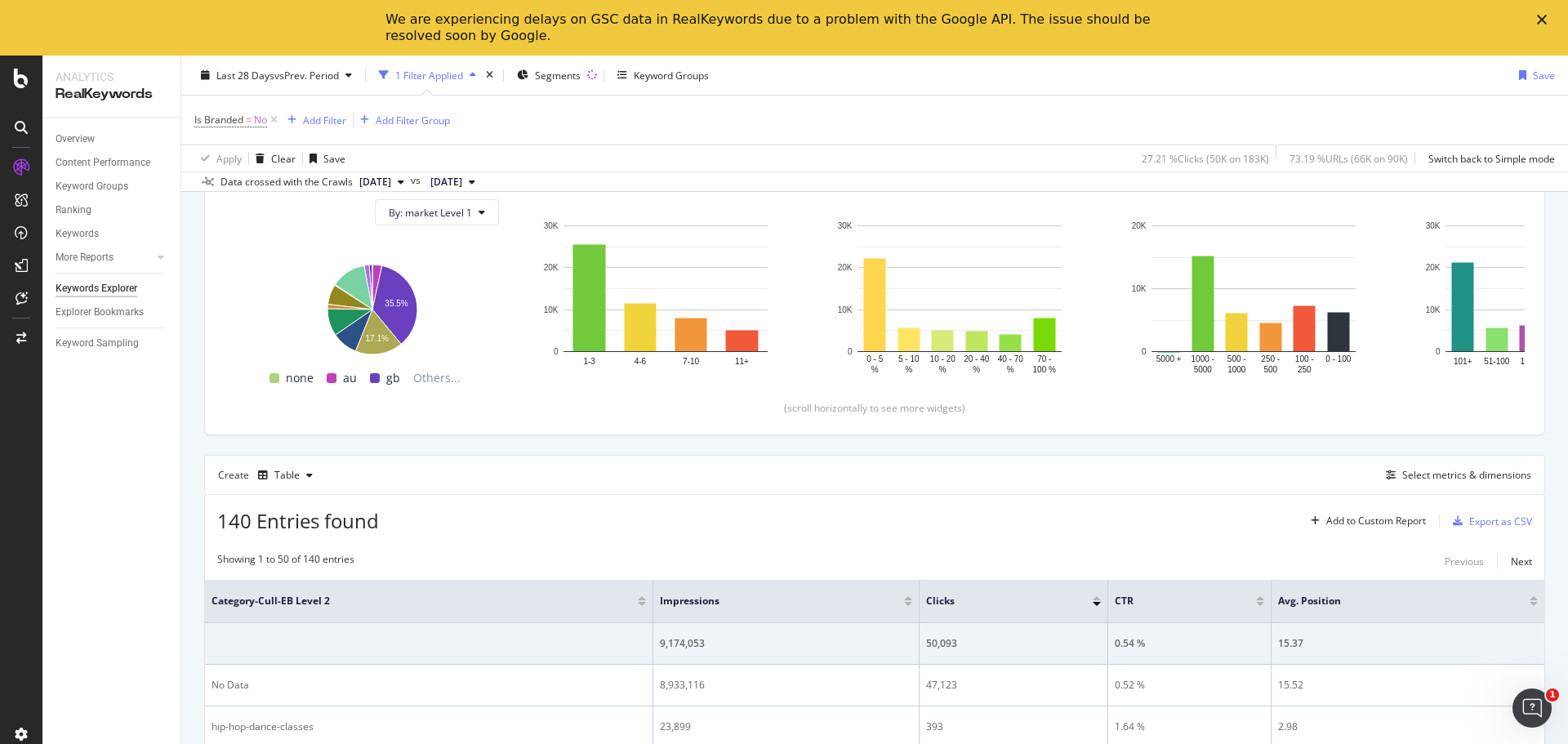
click at [1093, 598] on div at bounding box center [1097, 597] width 9 height 4
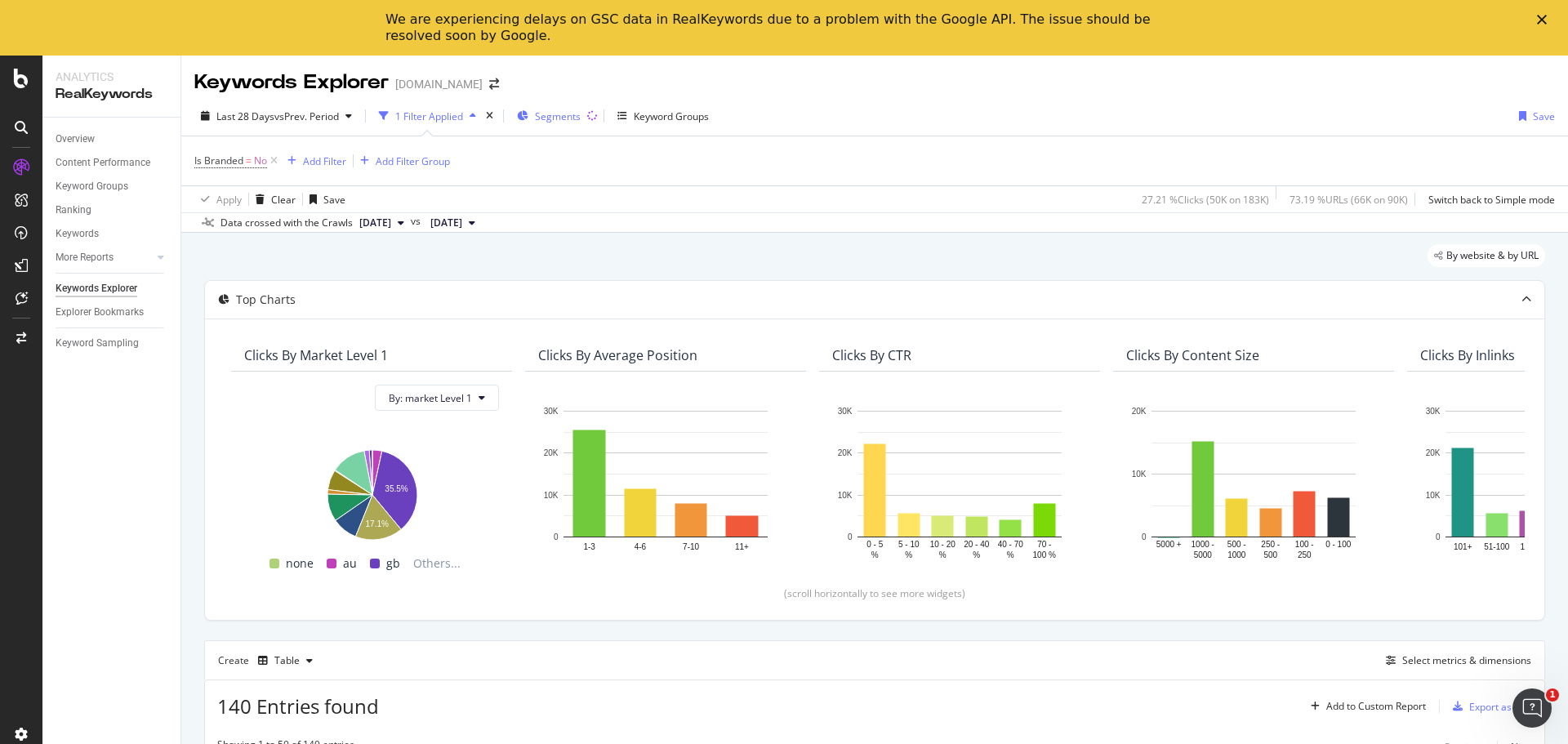
click at [576, 117] on span "Segments" at bounding box center [557, 117] width 45 height 14
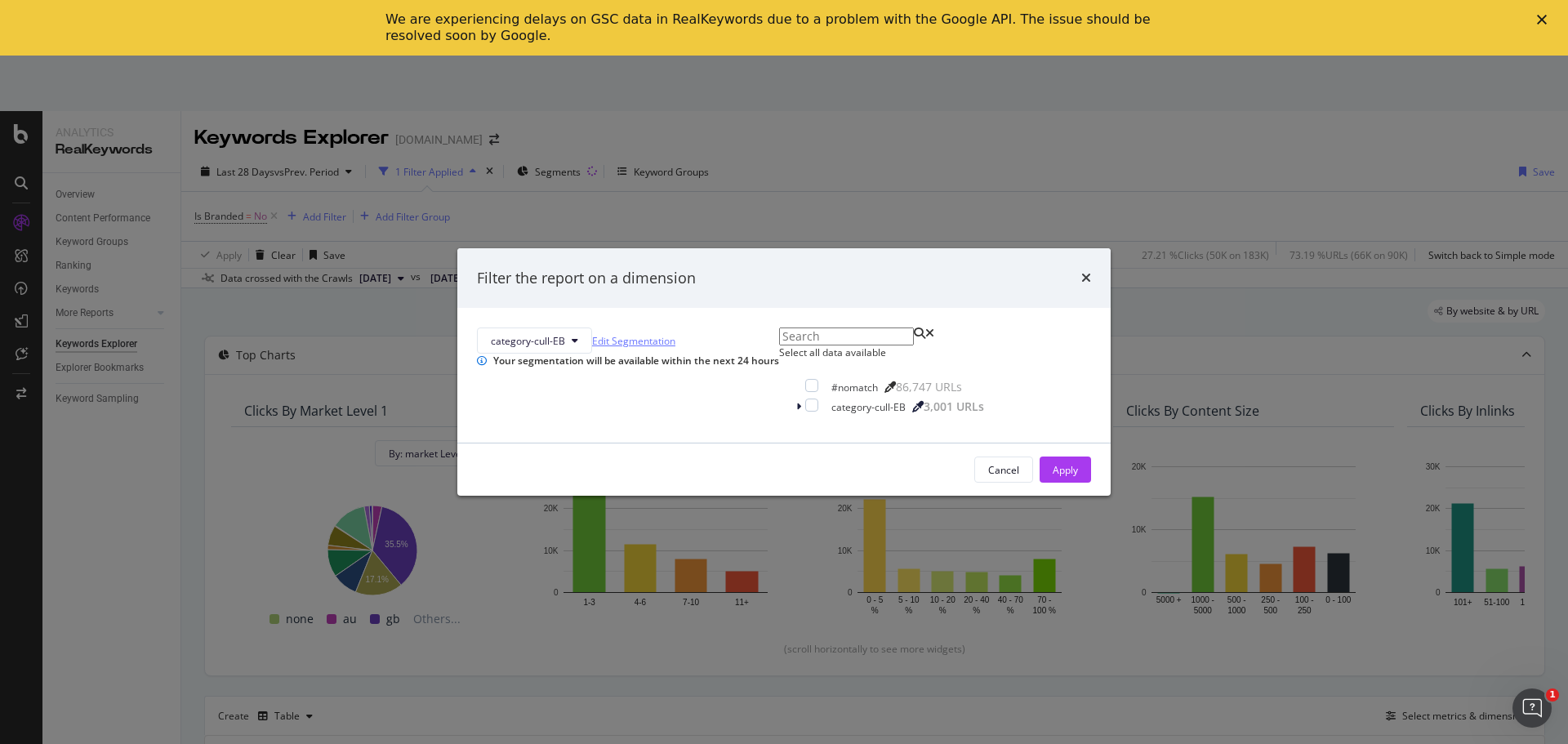
click at [676, 333] on link "Edit Segmentation" at bounding box center [634, 341] width 83 height 17
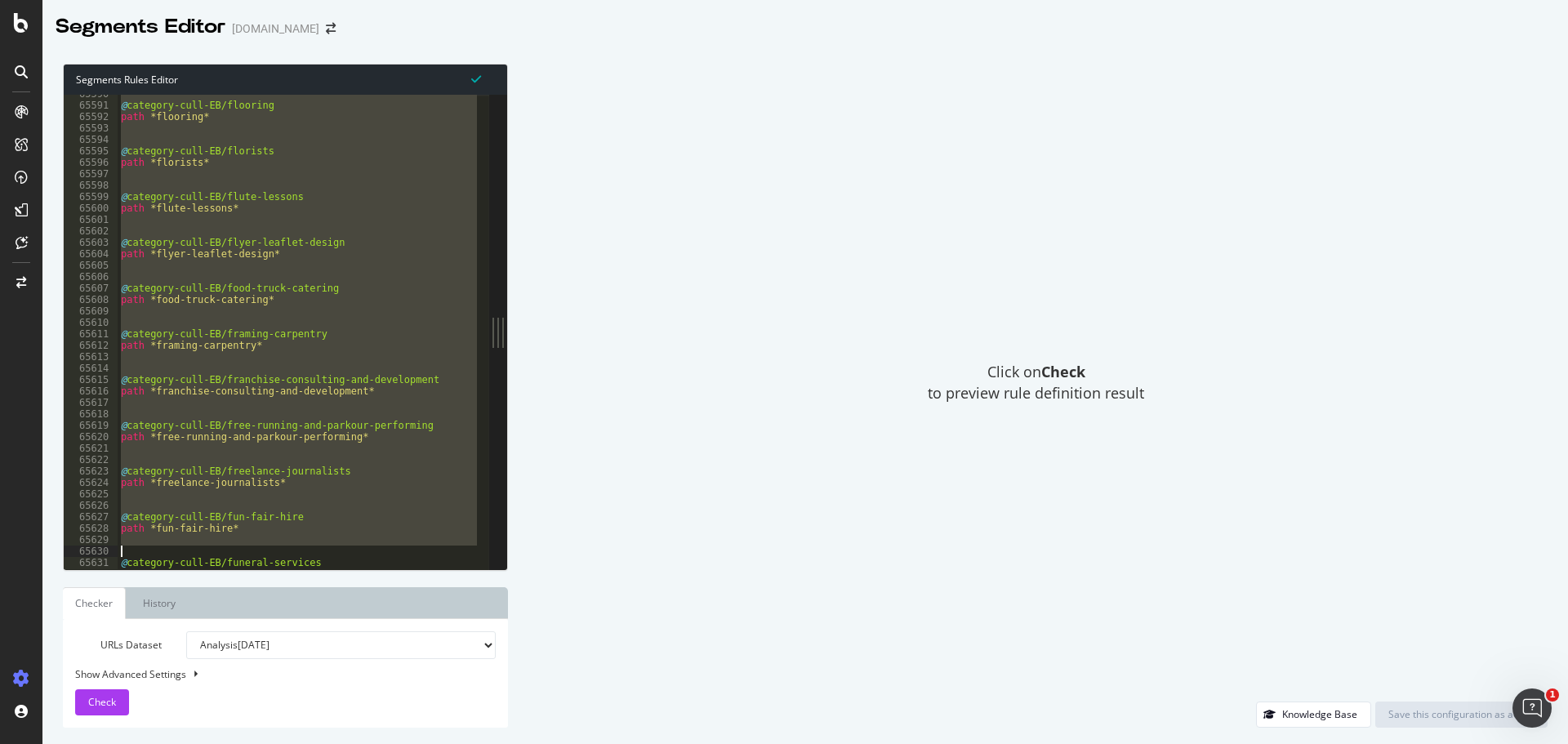
scroll to position [26294, 0]
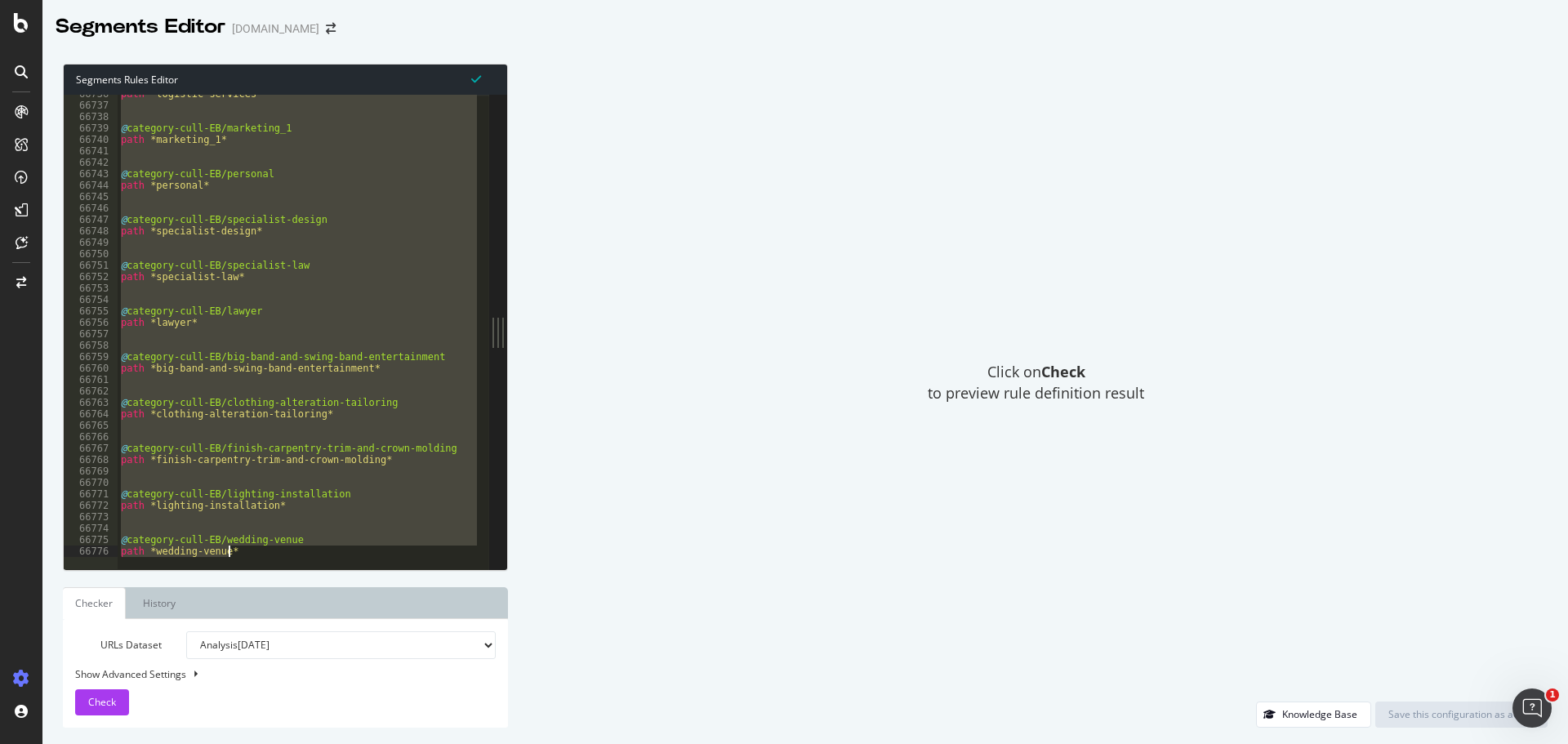
drag, startPoint x: 123, startPoint y: 452, endPoint x: 446, endPoint y: 648, distance: 377.8
click at [446, 648] on div "Segments Rules Editor @category-cull-EB/3d-modeling-and-cad-services 66736 6673…" at bounding box center [285, 395] width 445 height 663
type textarea "@category-cull-EB/wedding-venue path *wedding-venue*"
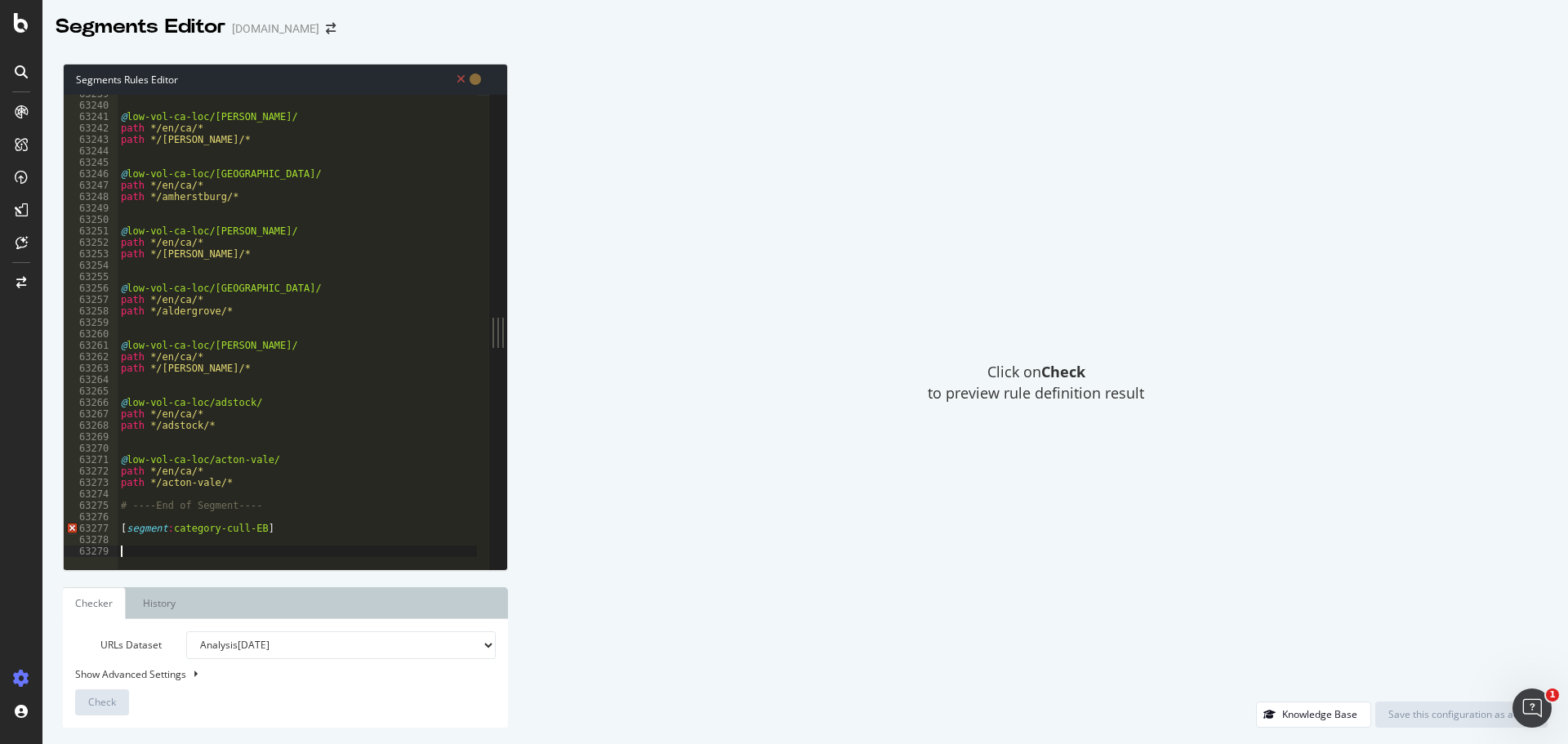
paste textarea "#"
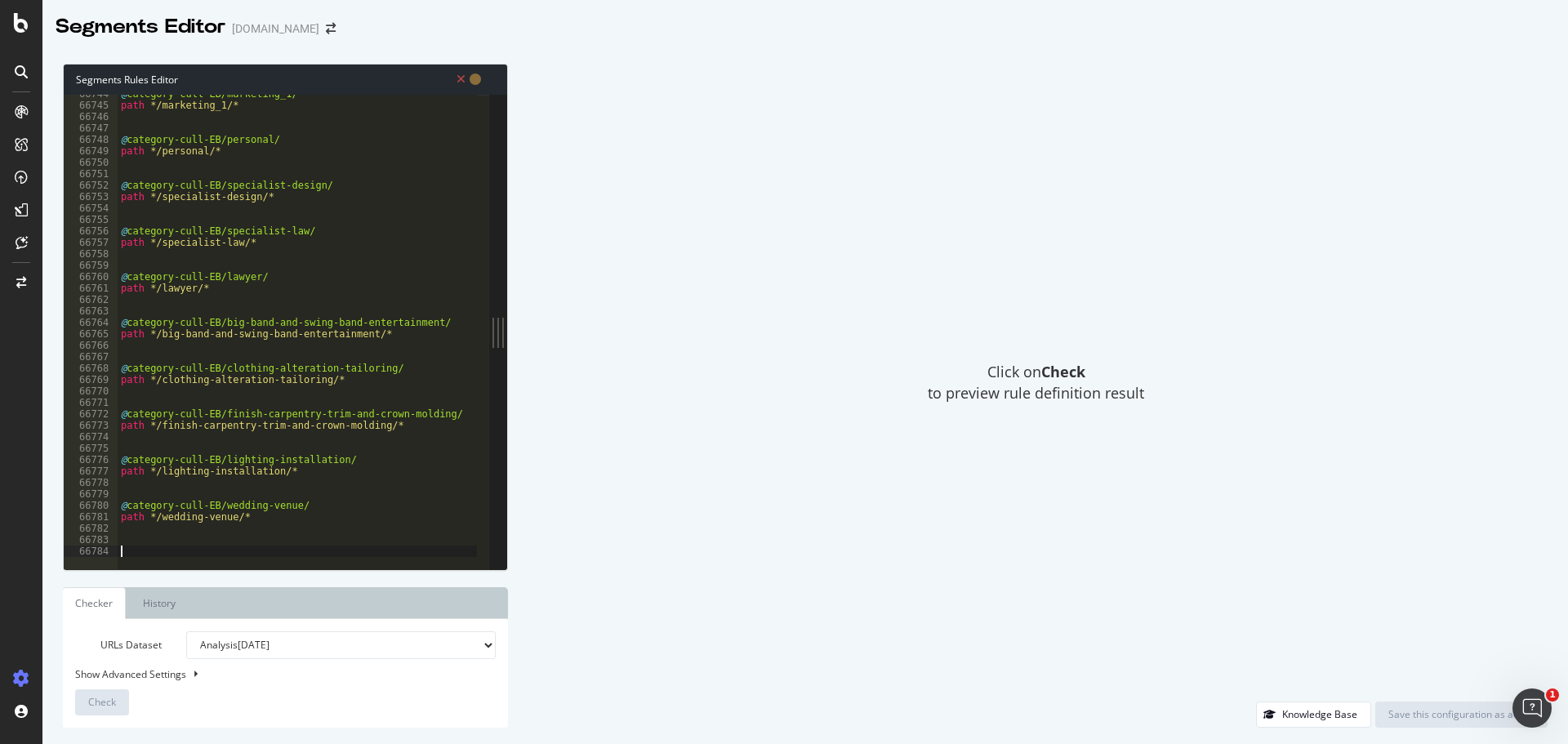
type textarea "#"
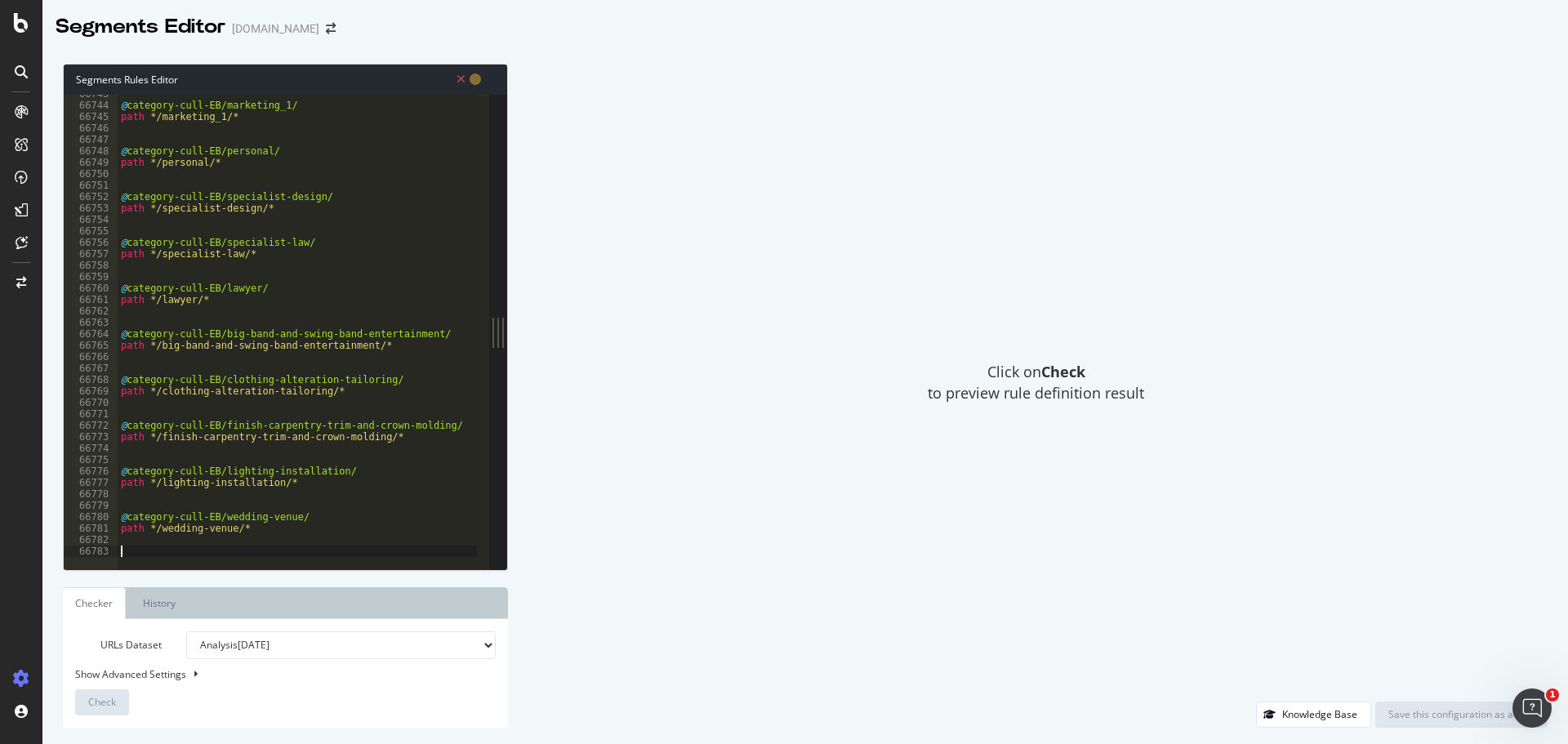
click at [443, 571] on div "Segments Rules Editor 66743 66744 66745 66746 66747 66748 66749 66750 66751 667…" at bounding box center [285, 395] width 445 height 663
click at [297, 551] on div "@ category-cull-EB/marketing_1/ path */marketing_1/* @ category-cull-EB/persona…" at bounding box center [398, 331] width 562 height 485
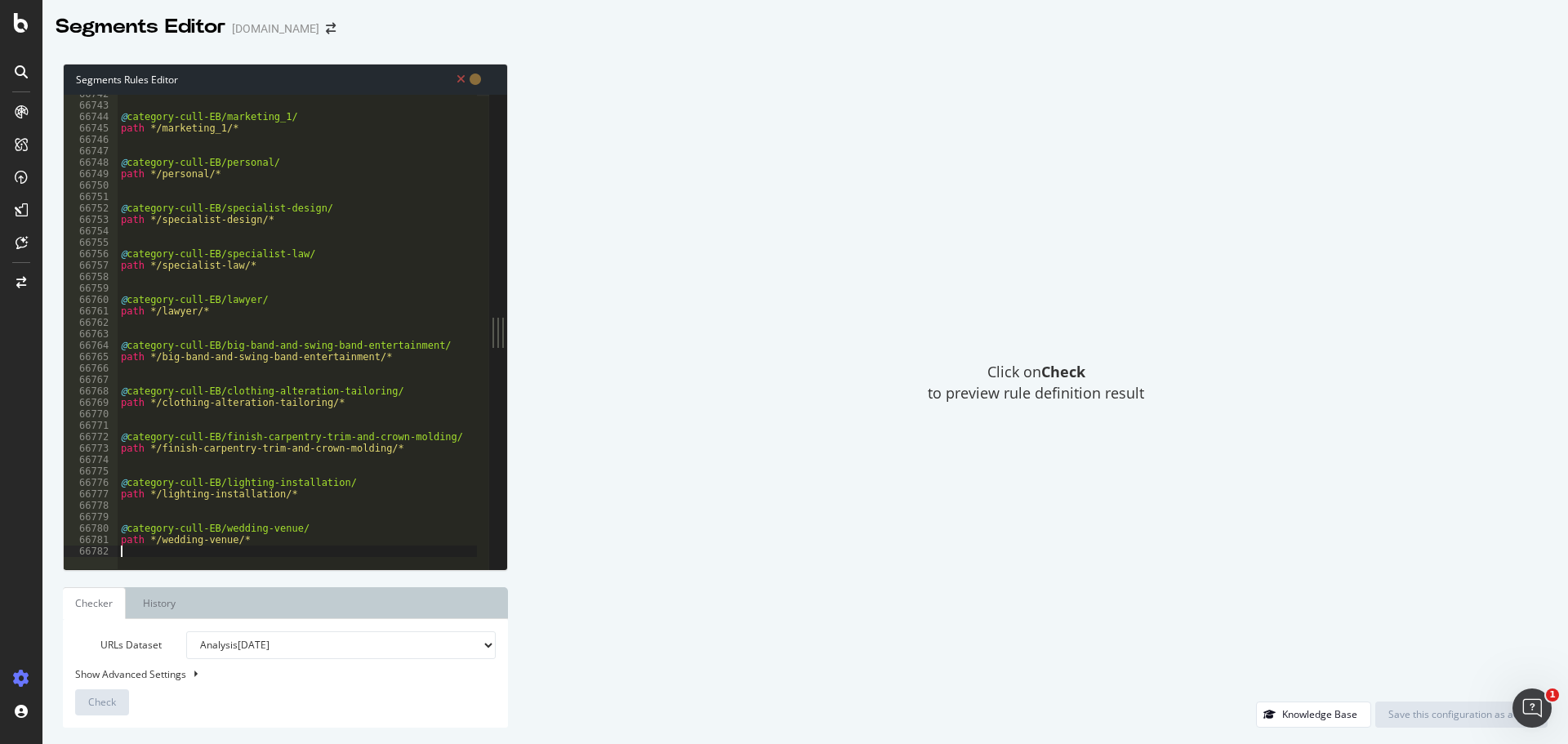
click at [279, 646] on select "Analysis 2025 Oct. 2nd Analysis 2025 Sep. 18th Analysis 2025 Sep. 10th Analysis…" at bounding box center [340, 645] width 309 height 27
drag, startPoint x: 736, startPoint y: 571, endPoint x: 717, endPoint y: 577, distance: 19.9
click at [736, 571] on div "Click on Check to preview rule definition result" at bounding box center [1036, 382] width 1024 height 638
click at [460, 79] on icon at bounding box center [461, 79] width 9 height 11
click at [473, 80] on icon at bounding box center [475, 79] width 11 height 11
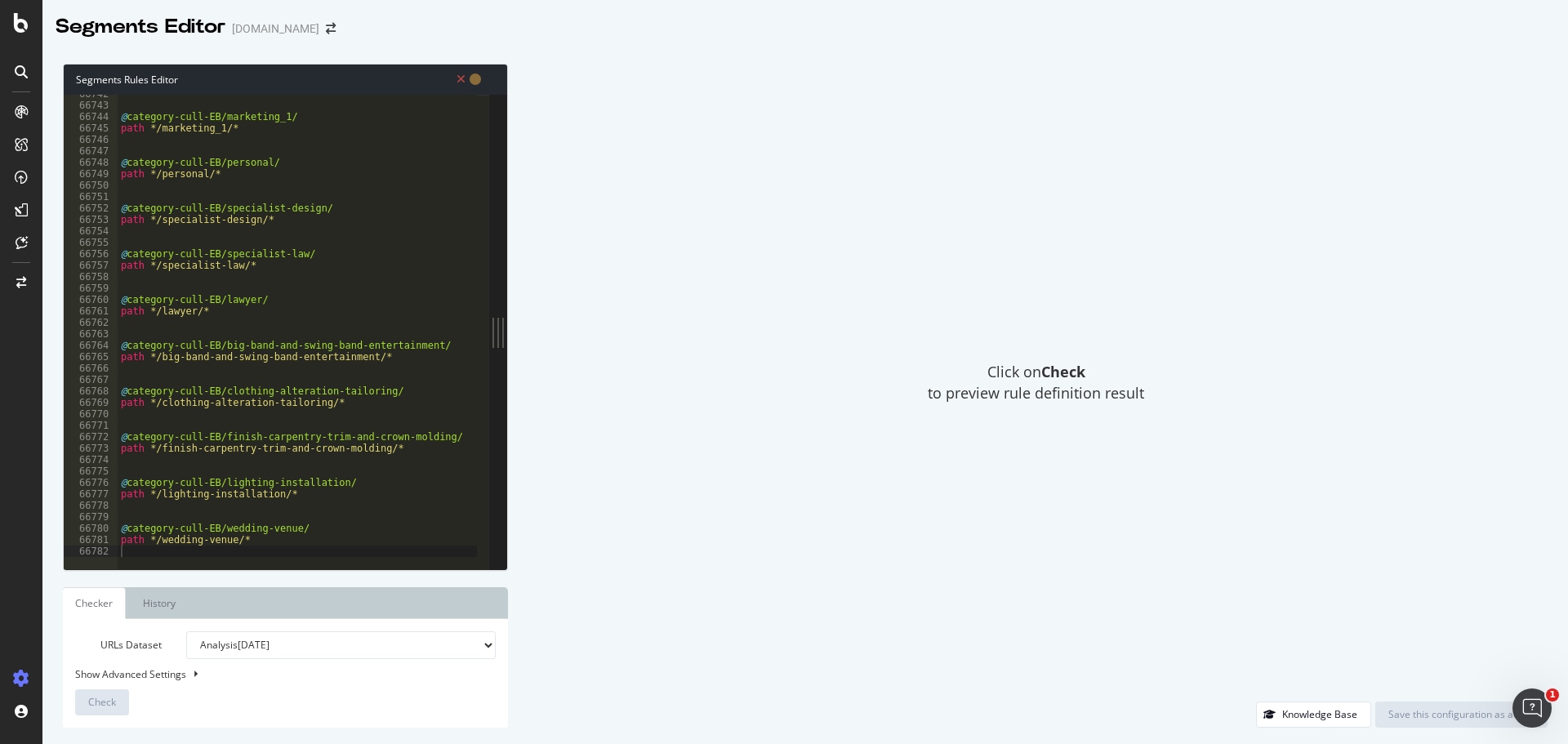
click at [474, 75] on icon at bounding box center [475, 79] width 11 height 11
click at [315, 449] on div "@ category-cull-EB/marketing_1/ path */marketing_1/* @ category-cull-EB/persona…" at bounding box center [398, 331] width 562 height 485
click at [285, 269] on div "@ category-cull-EB/marketing_1/ path */marketing_1/* @ category-cull-EB/persona…" at bounding box center [398, 331] width 562 height 485
click at [470, 76] on icon at bounding box center [475, 79] width 11 height 11
click at [461, 78] on icon at bounding box center [461, 79] width 9 height 11
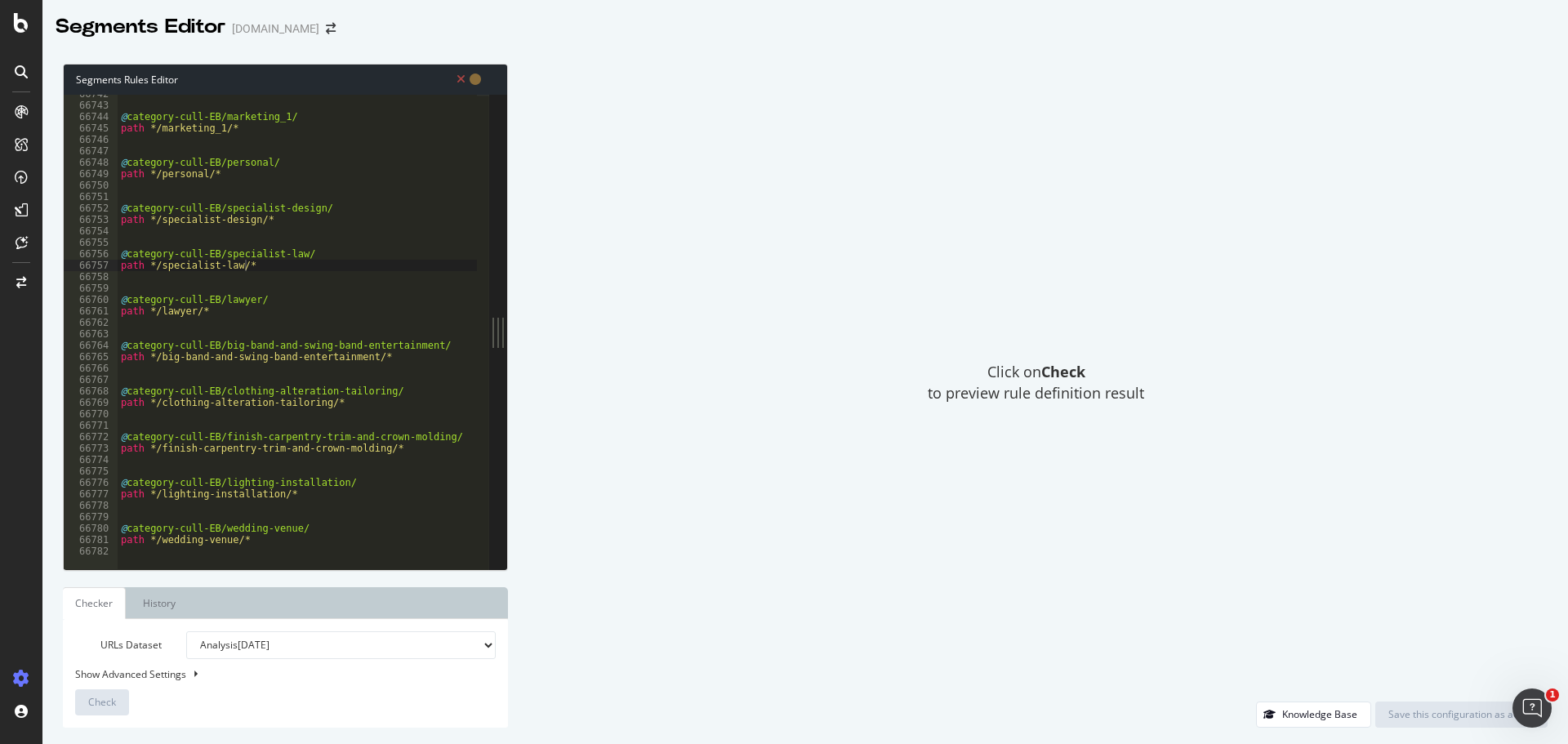
drag, startPoint x: 491, startPoint y: 73, endPoint x: 481, endPoint y: 78, distance: 11.2
click at [491, 75] on div "Segments Rules Editor" at bounding box center [285, 79] width 443 height 30
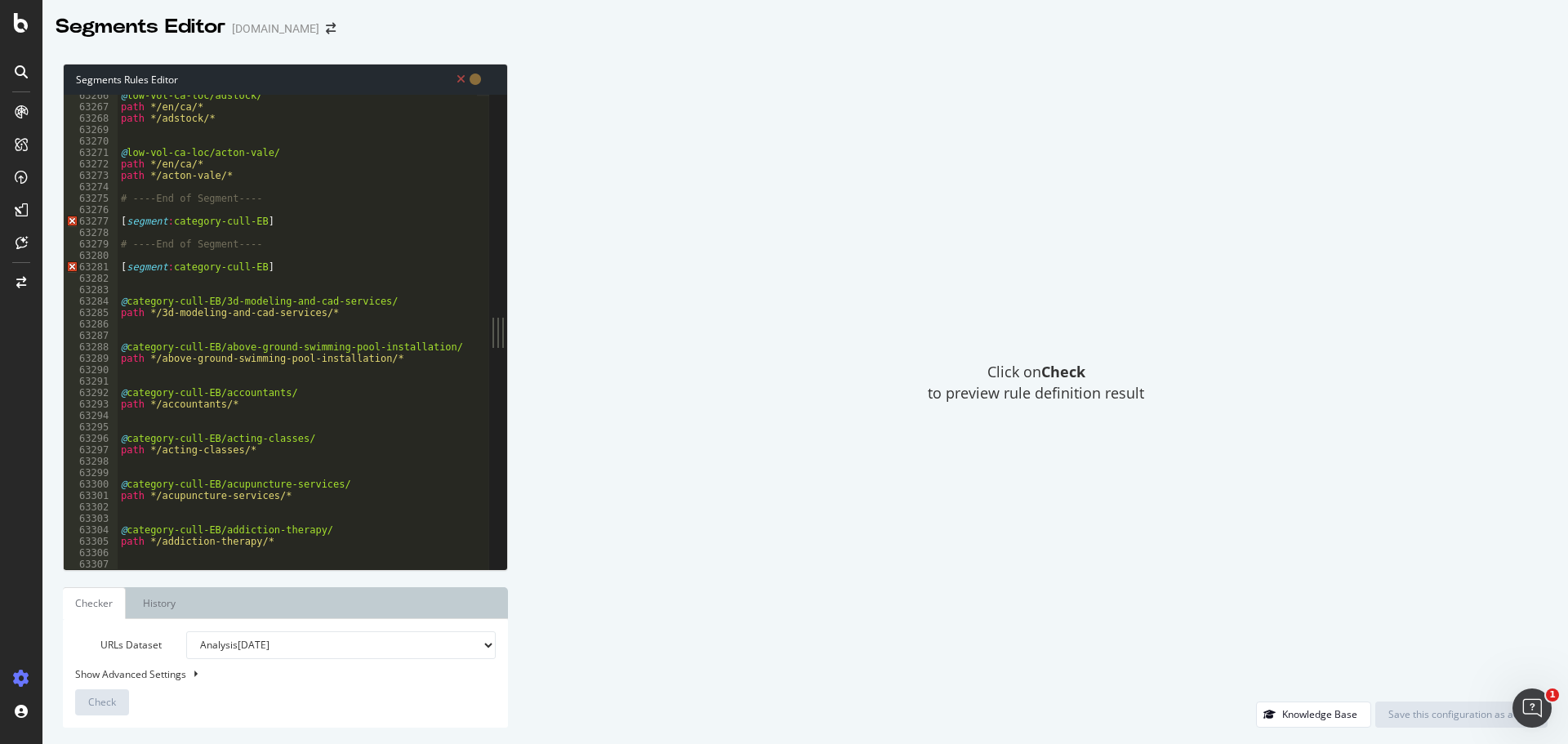
scroll to position [25343, 0]
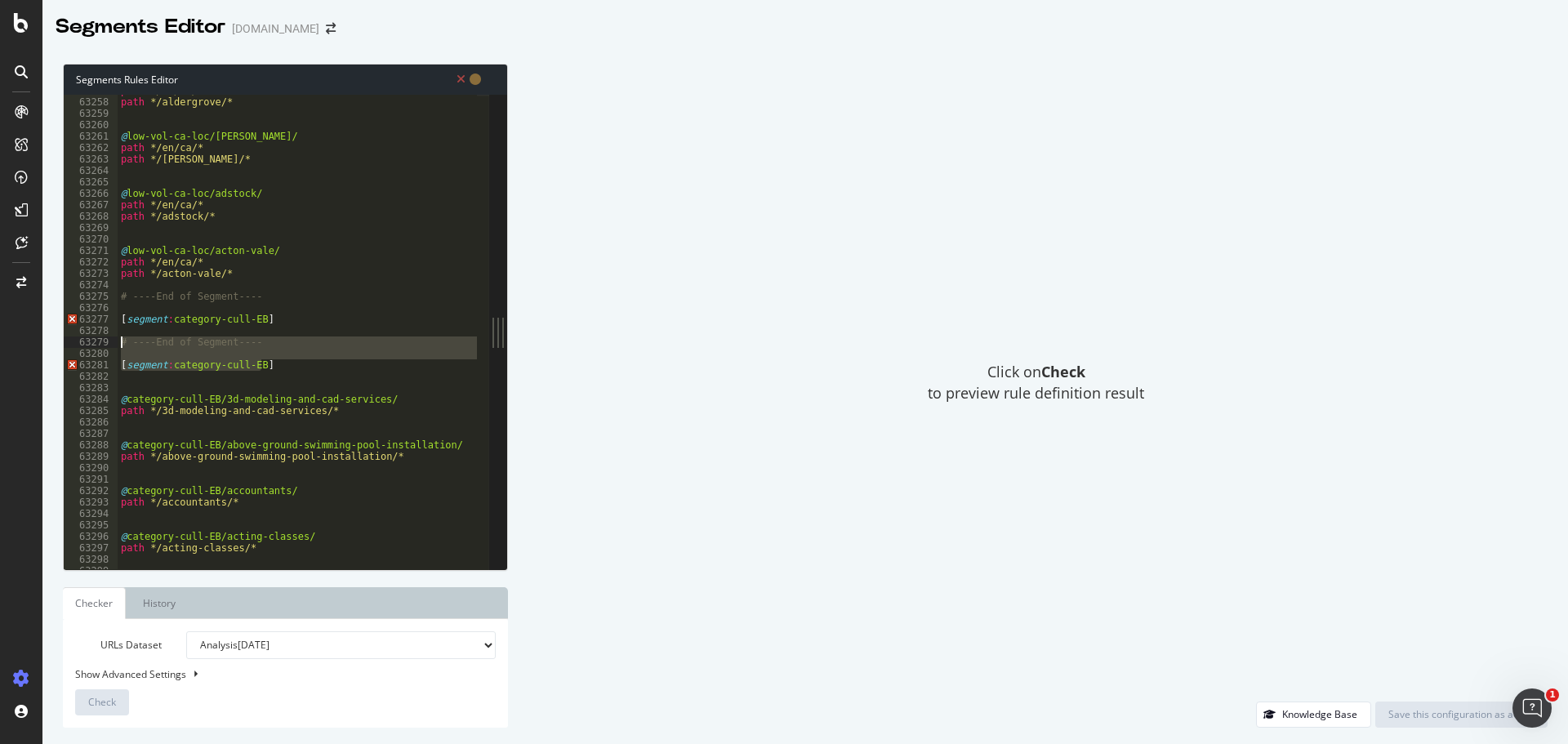
drag, startPoint x: 266, startPoint y: 367, endPoint x: 111, endPoint y: 338, distance: 157.7
click at [111, 338] on div "[segment:category-cull-EB] 63257 63258 63259 63260 63261 63262 63263 63264 6326…" at bounding box center [276, 332] width 425 height 474
type textarea "# ----End of Segment----"
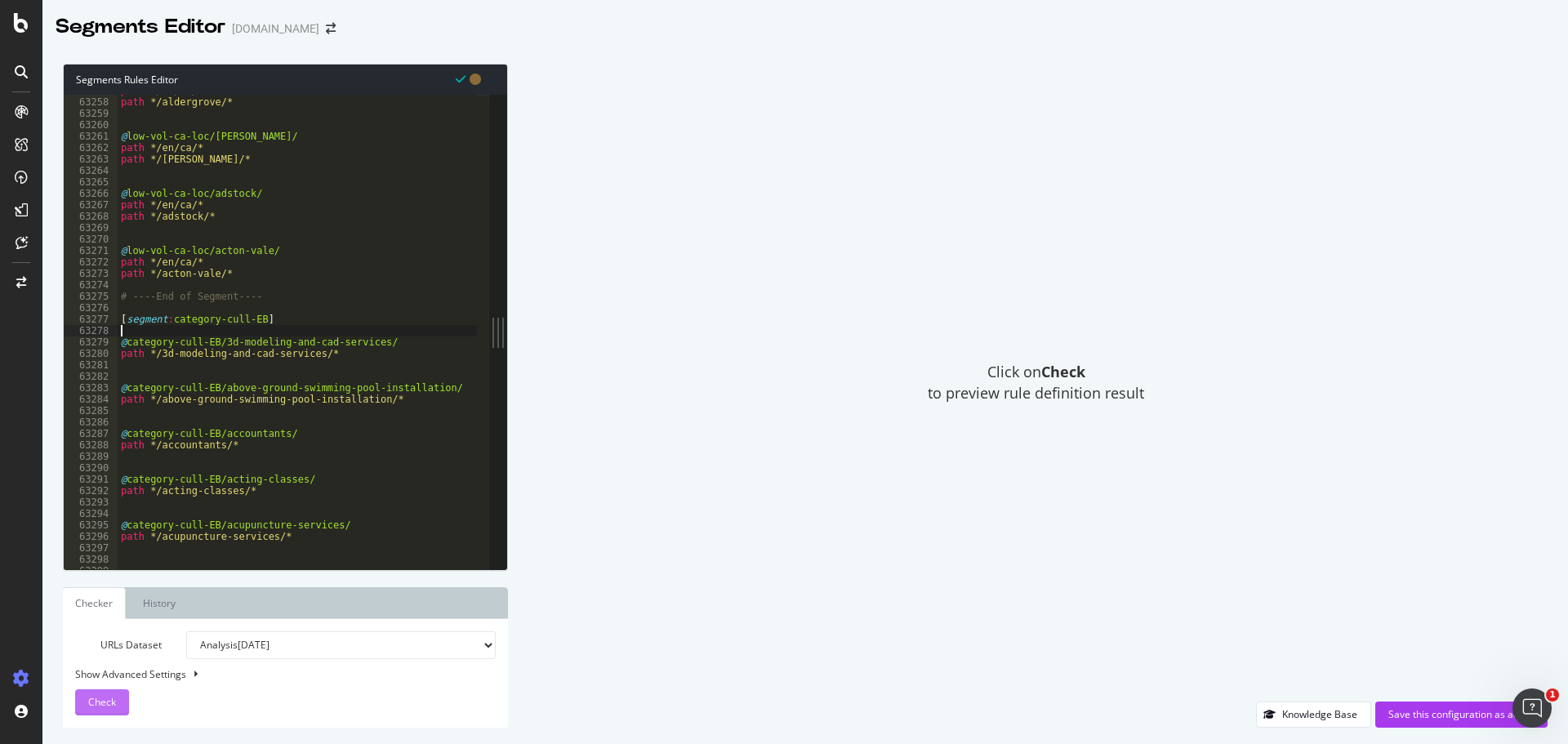
click at [101, 706] on span "Check" at bounding box center [102, 702] width 27 height 14
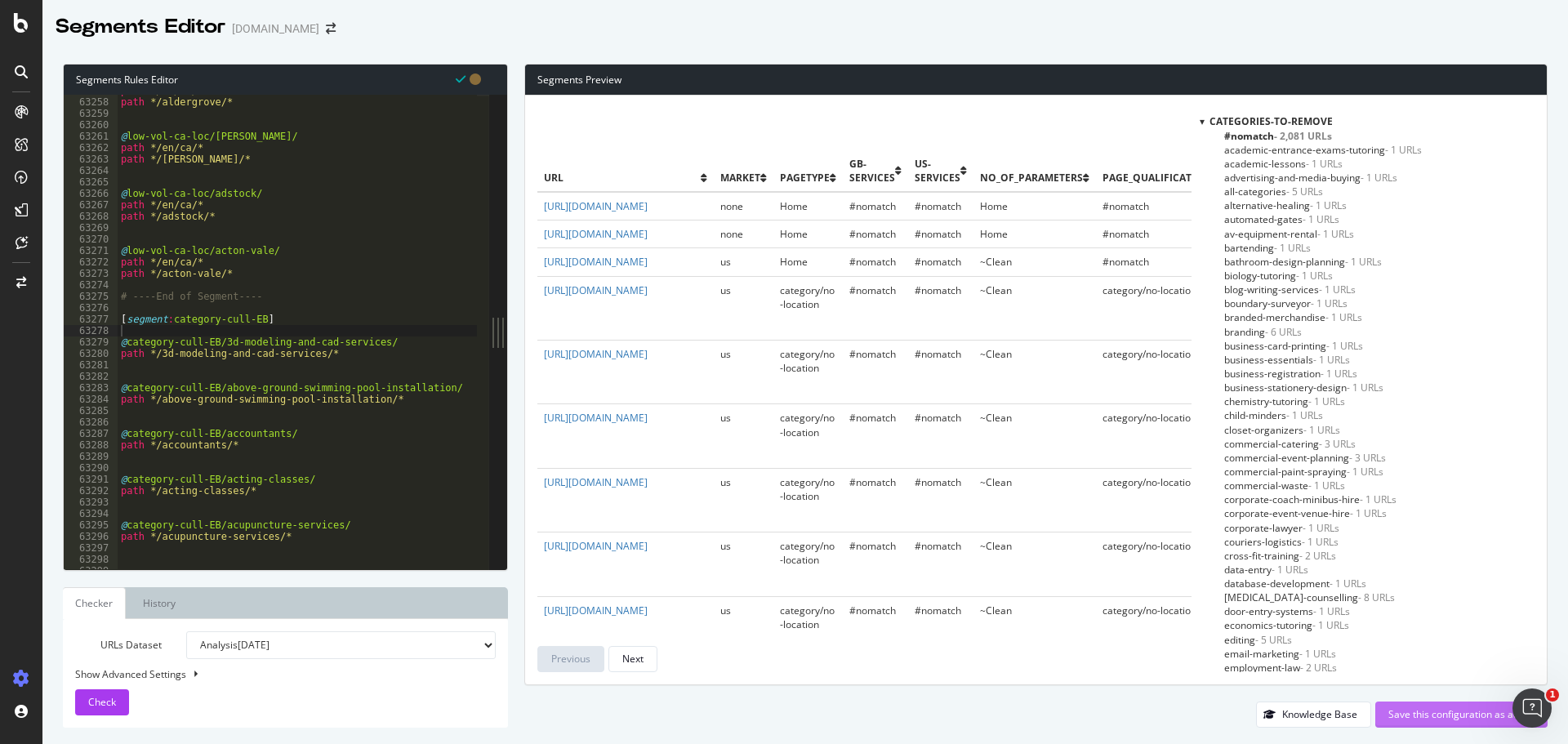
click at [1440, 717] on div "Save this configuration as active" at bounding box center [1461, 714] width 147 height 14
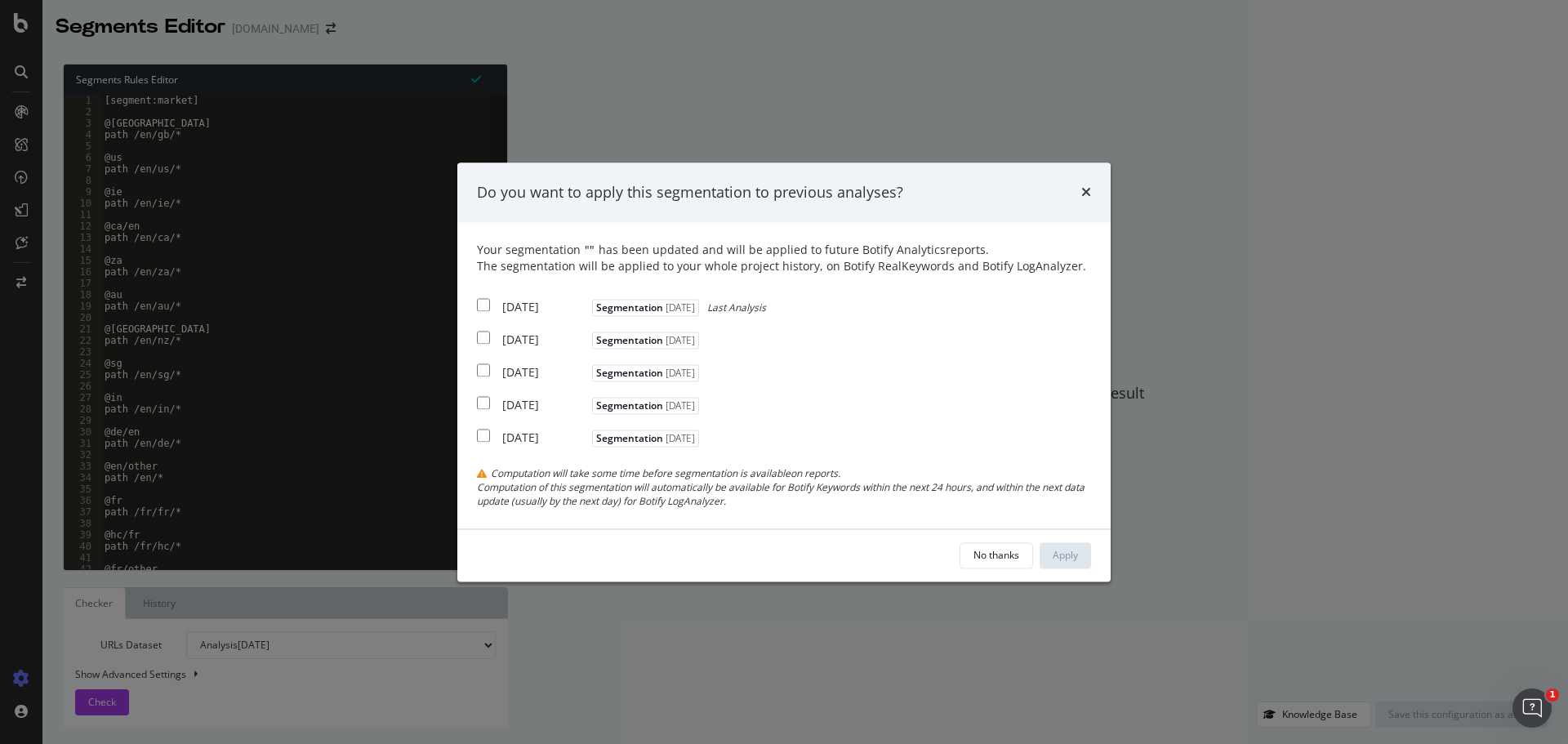
click at [542, 306] on div "[DATE]" at bounding box center [545, 308] width 86 height 16
checkbox input "true"
click at [1095, 556] on div "No thanks Apply" at bounding box center [784, 555] width 653 height 52
click at [1089, 561] on button "Apply" at bounding box center [1066, 555] width 51 height 26
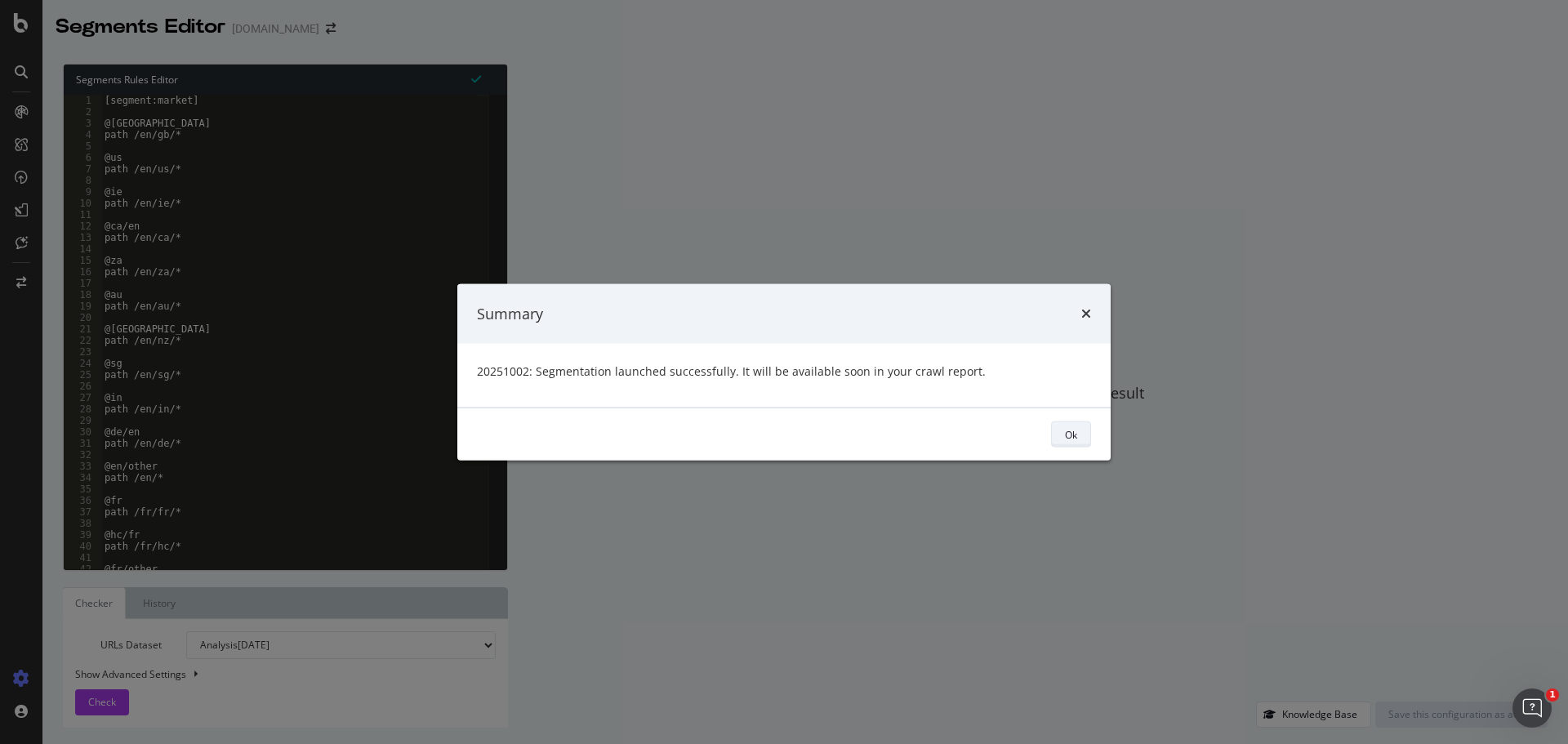
click at [1072, 430] on div "Ok" at bounding box center [1071, 434] width 12 height 14
